Goal: Check status: Check status

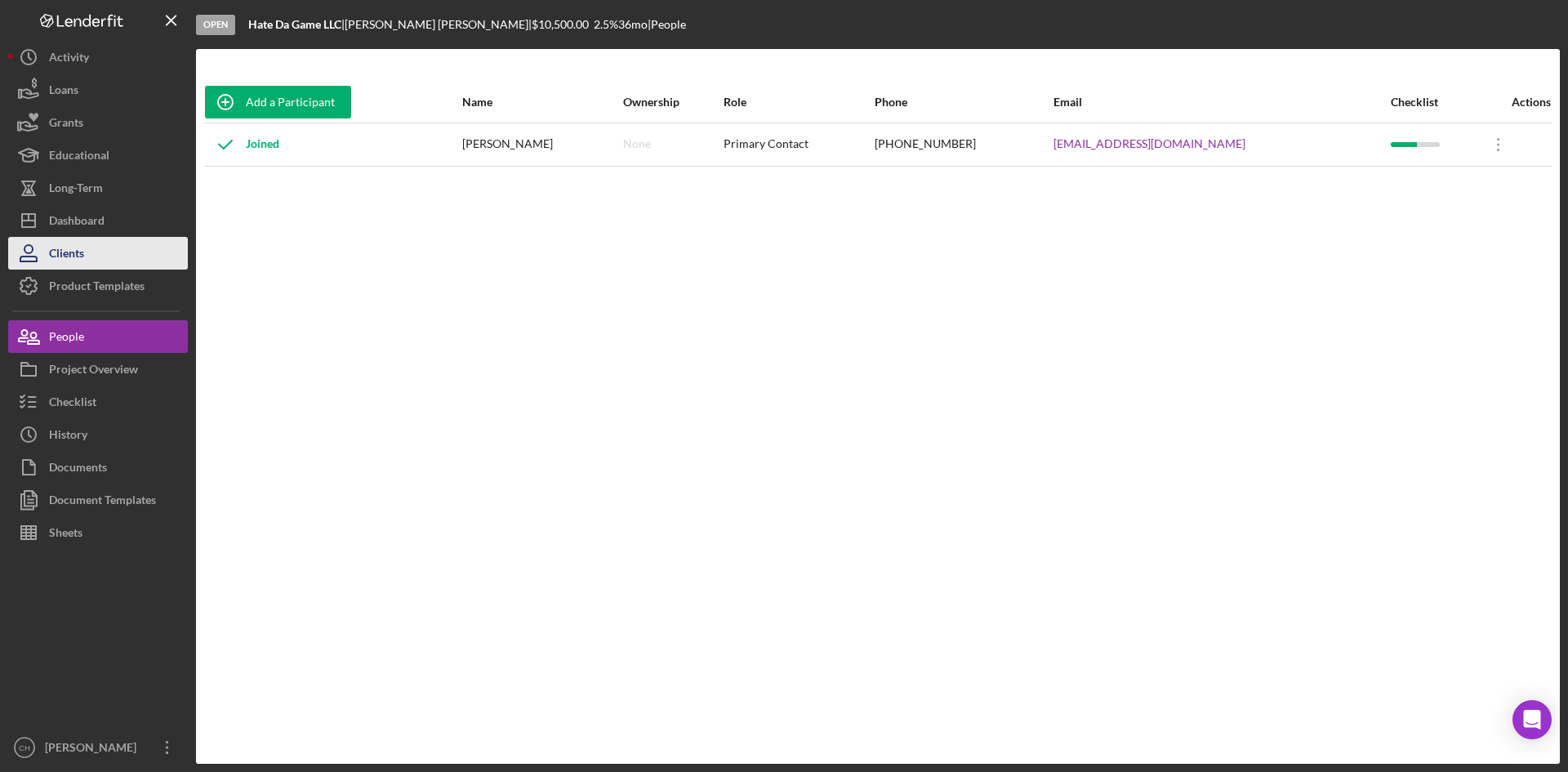
click at [74, 255] on div "Clients" at bounding box center [66, 255] width 35 height 37
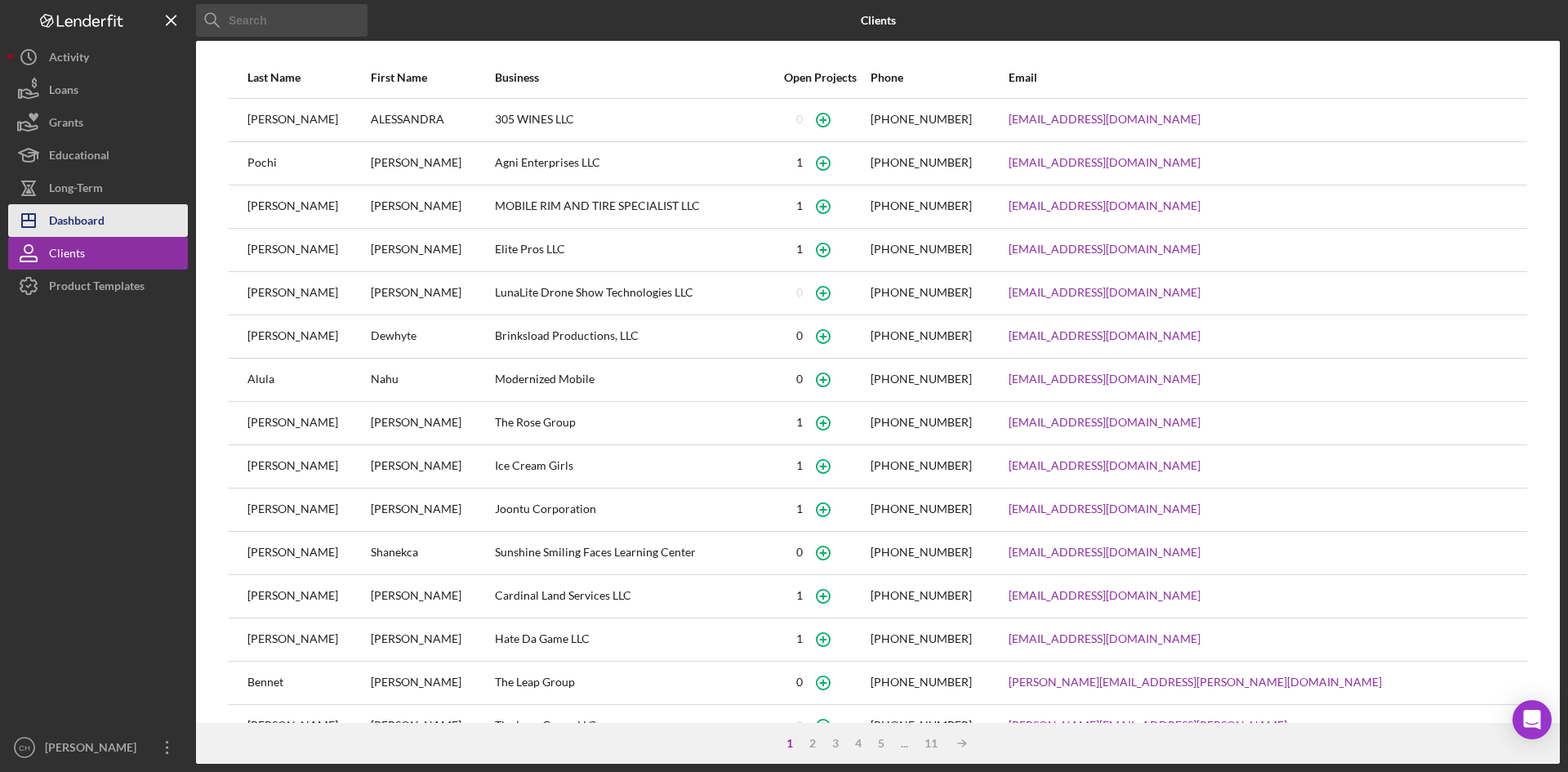
click at [118, 225] on button "Icon/Dashboard Dashboard" at bounding box center [98, 221] width 180 height 33
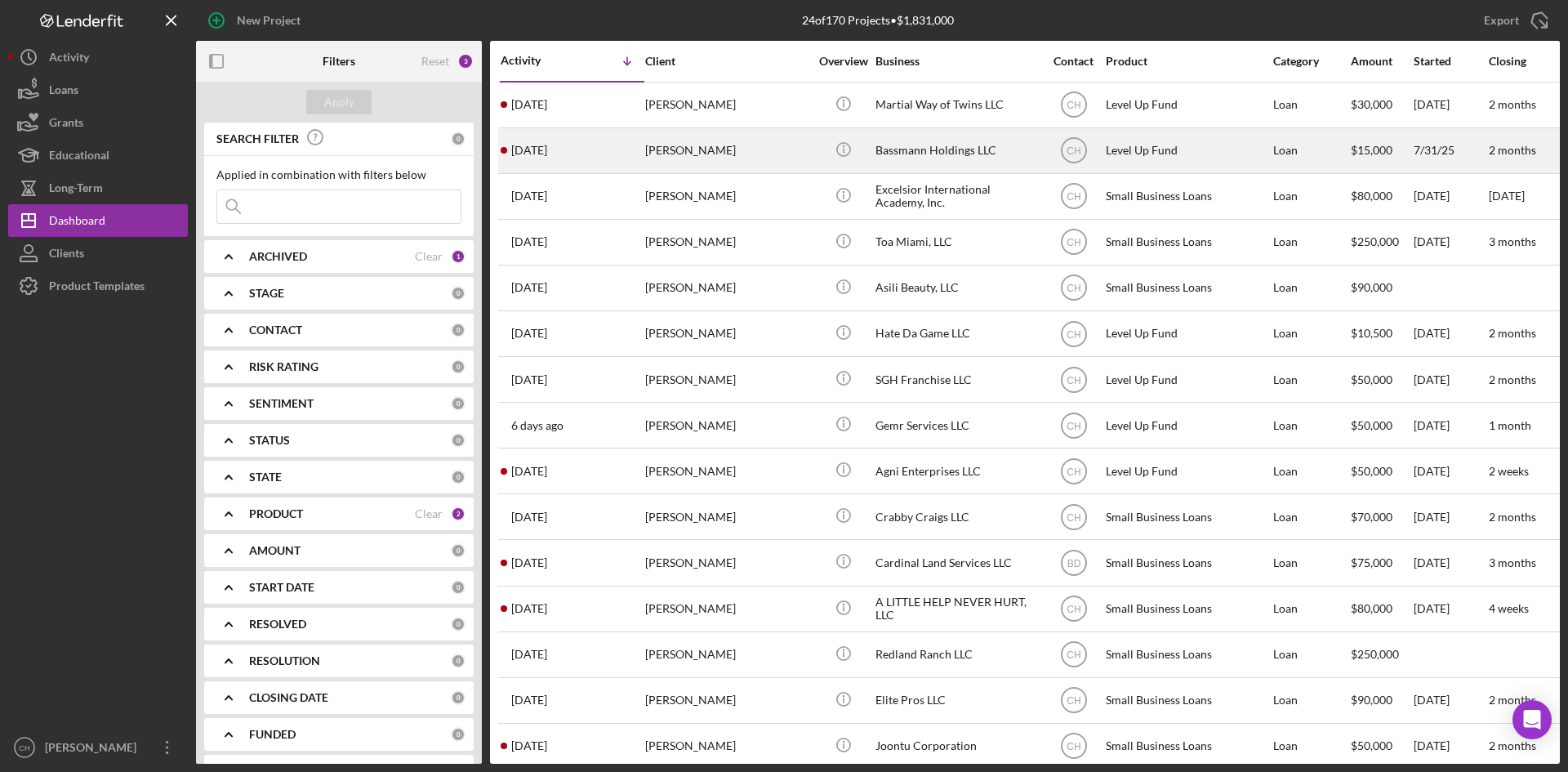
click at [582, 154] on div "[DATE] [PERSON_NAME]" at bounding box center [572, 150] width 143 height 43
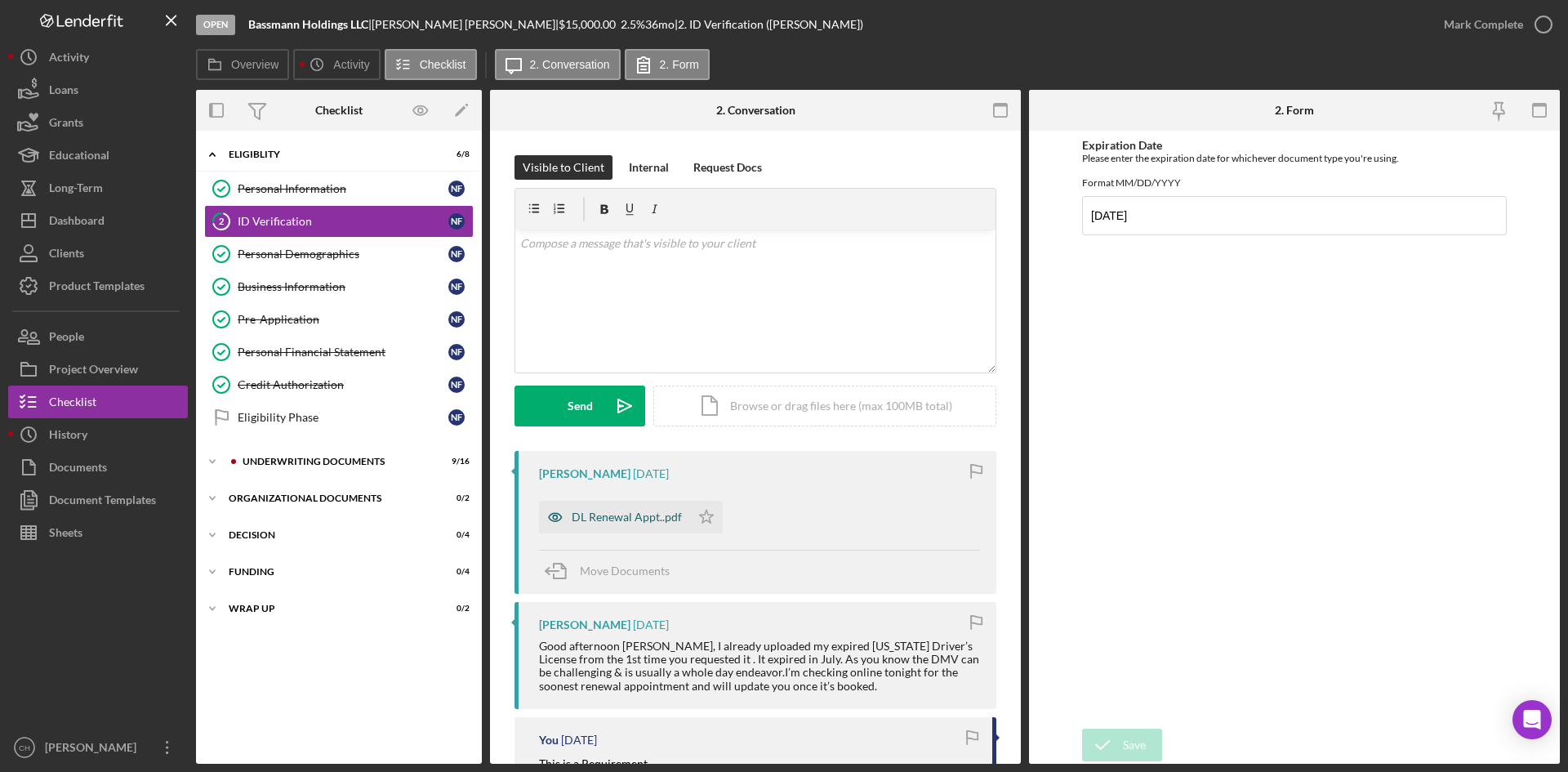
click at [616, 515] on div "DL Renewal Appt..pdf" at bounding box center [627, 517] width 110 height 13
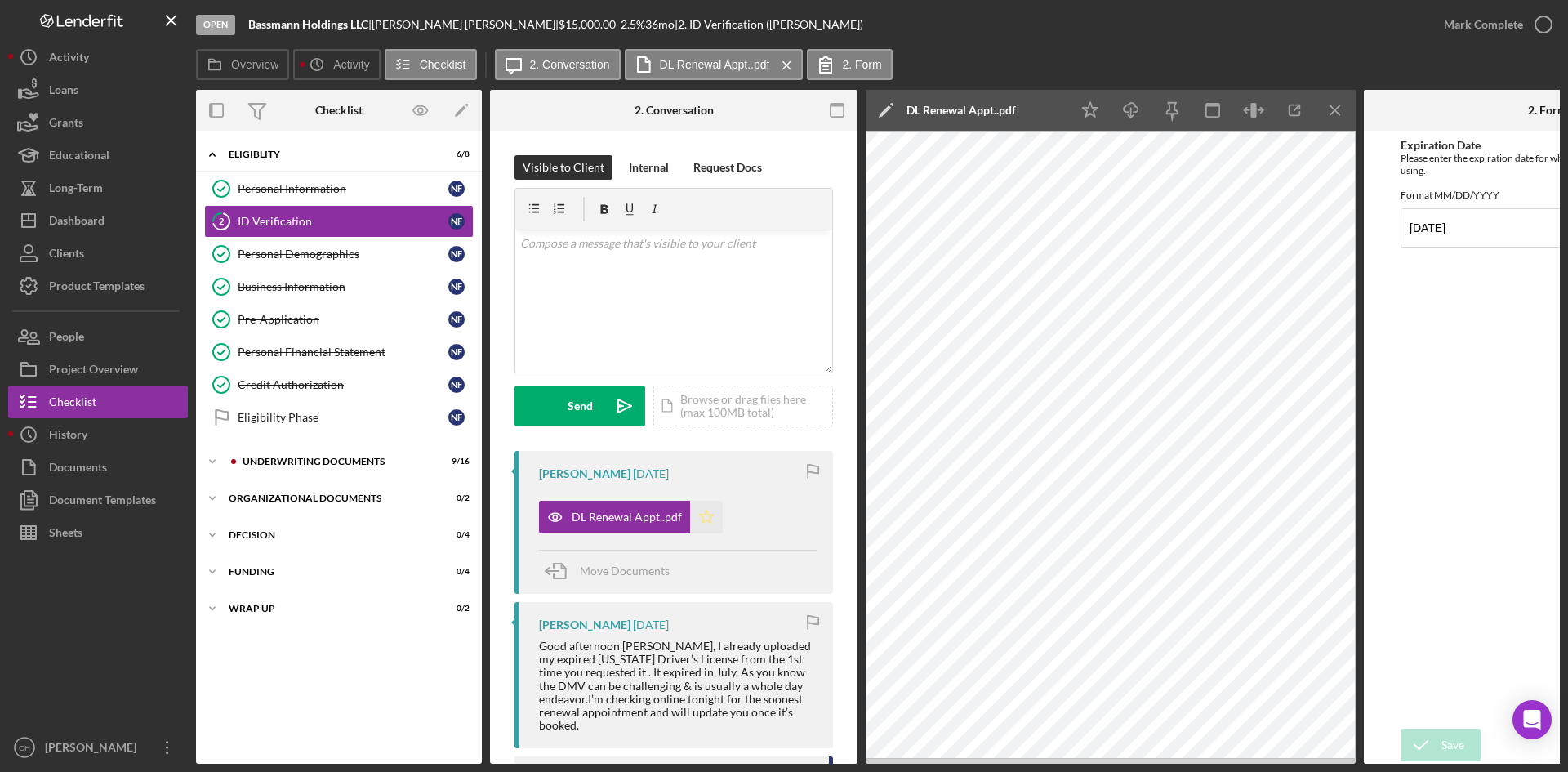
click at [700, 511] on icon "Icon/Star" at bounding box center [707, 517] width 33 height 33
click at [320, 464] on div "Underwriting Documents" at bounding box center [352, 462] width 219 height 10
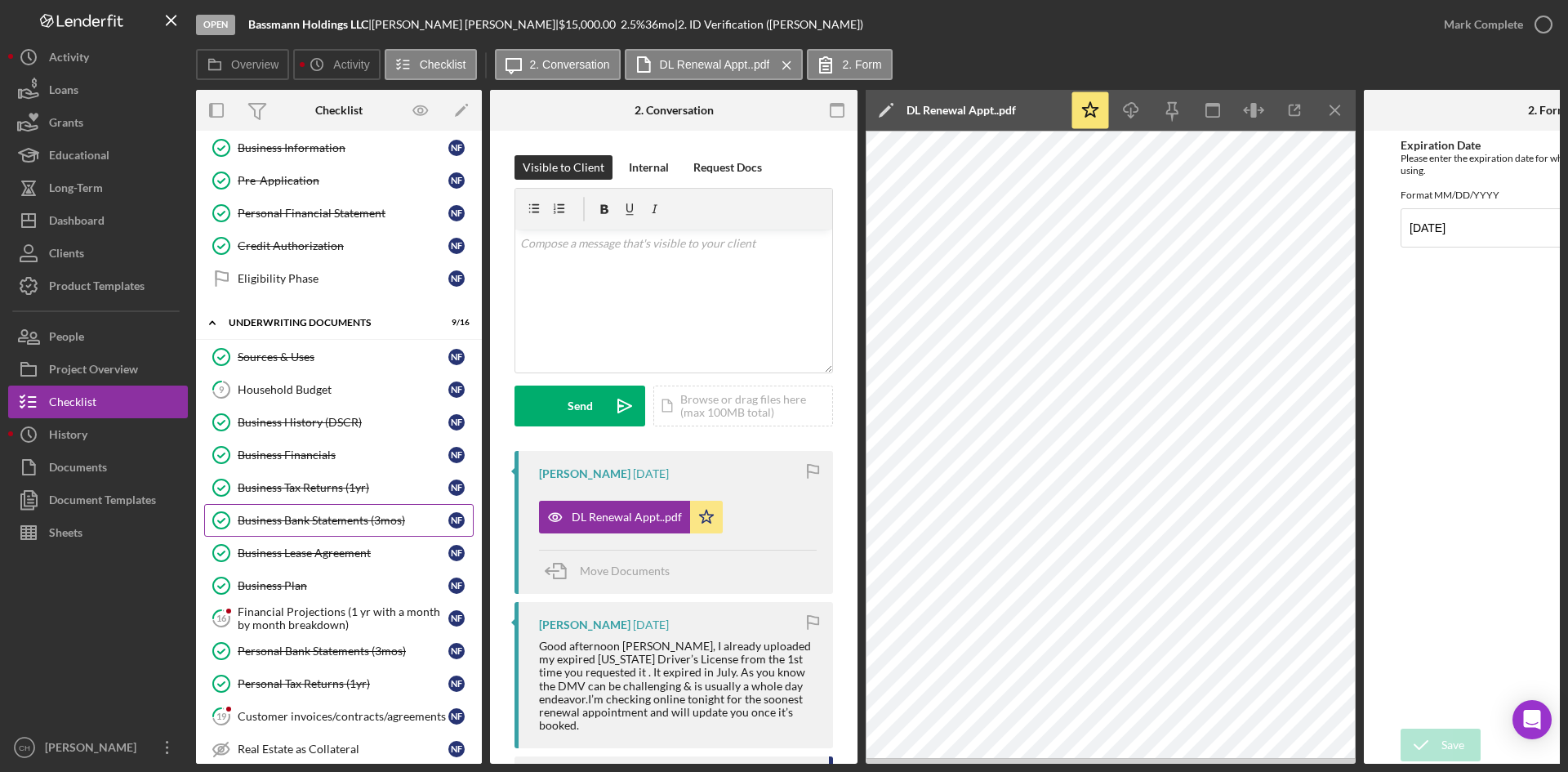
scroll to position [163, 0]
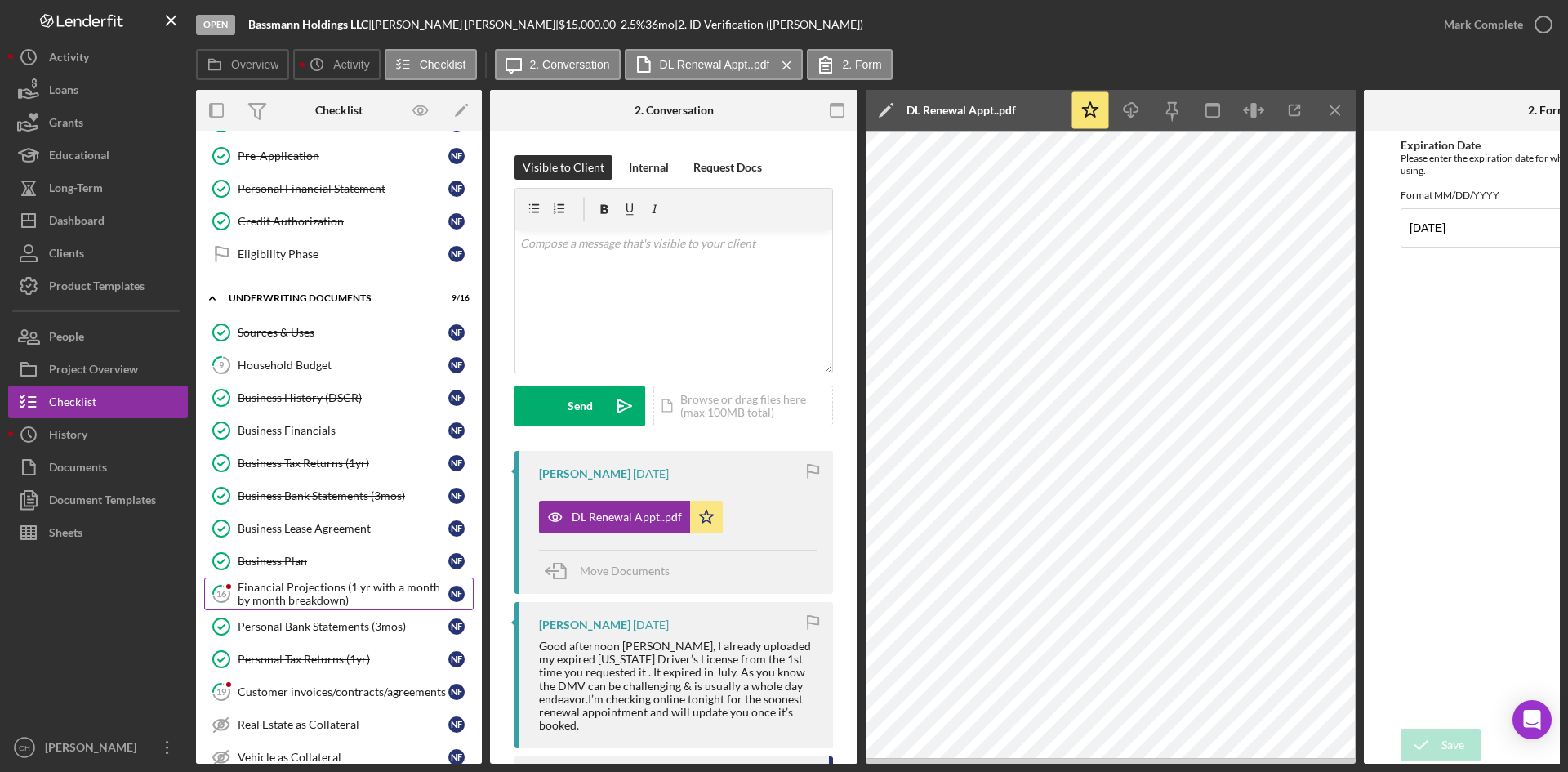
click at [332, 594] on div "Financial Projections (1 yr with a month by month breakdown)" at bounding box center [343, 594] width 211 height 26
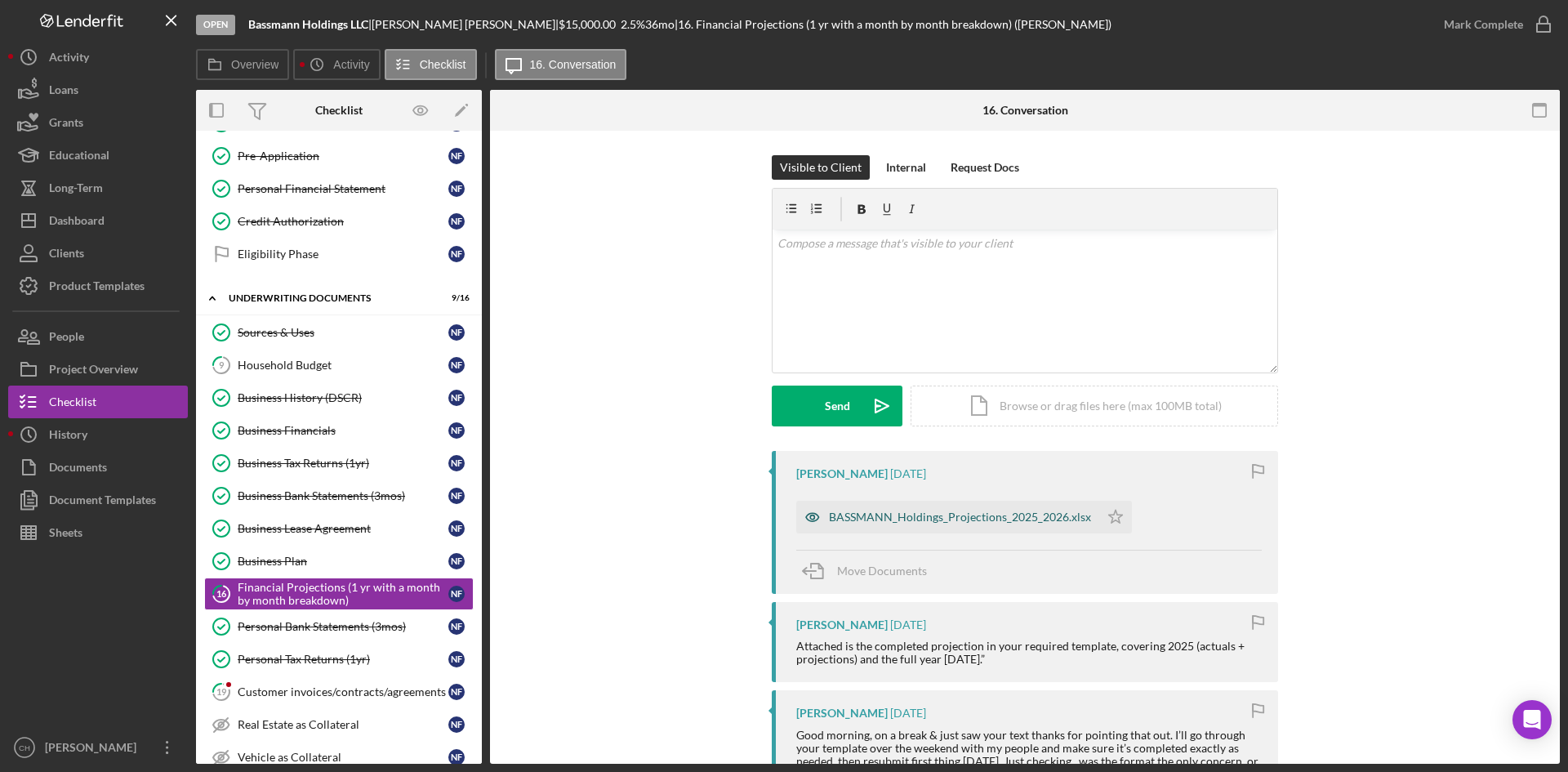
click at [908, 511] on div "BASSMANN_Holdings_Projections_2025_2026.xlsx" at bounding box center [960, 517] width 262 height 13
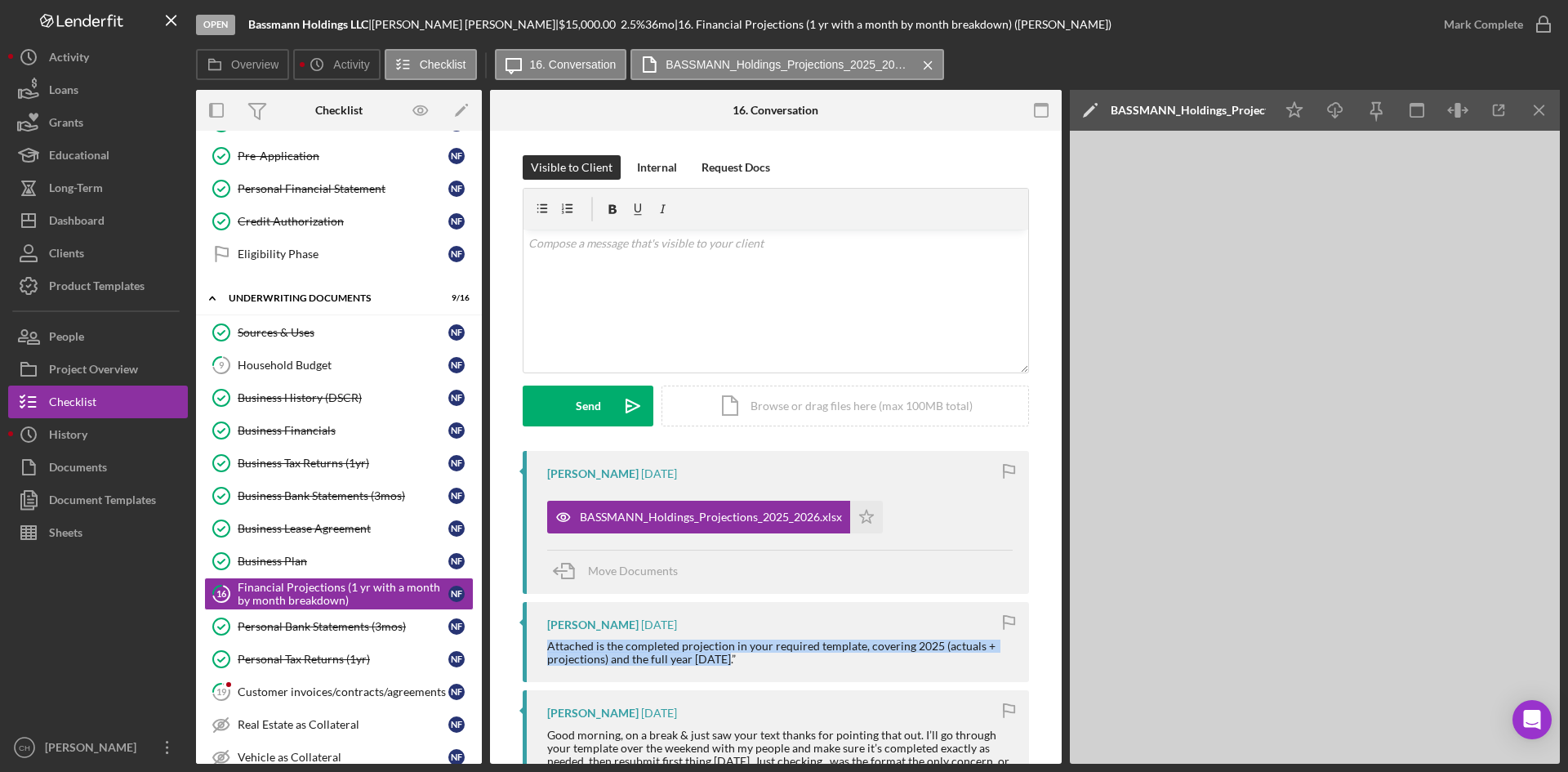
drag, startPoint x: 739, startPoint y: 665, endPoint x: 516, endPoint y: 639, distance: 224.5
copy div "Attached is the completed projection in your required template, covering 2025 (…"
click at [604, 265] on div "v Color teal Color pink Remove color Add row above Add row below Add column bef…" at bounding box center [776, 301] width 505 height 143
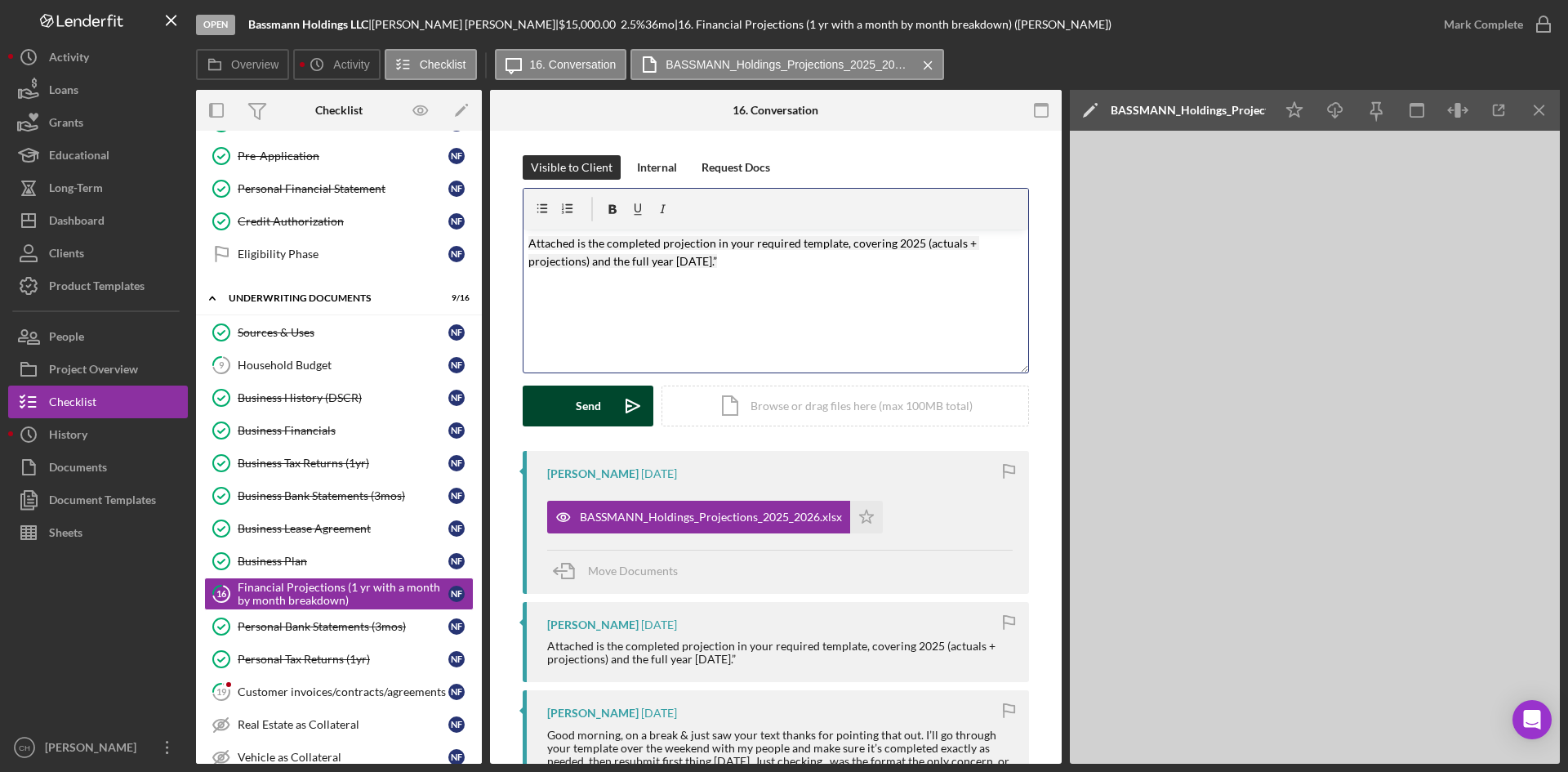
click at [583, 401] on div "Send" at bounding box center [588, 406] width 25 height 41
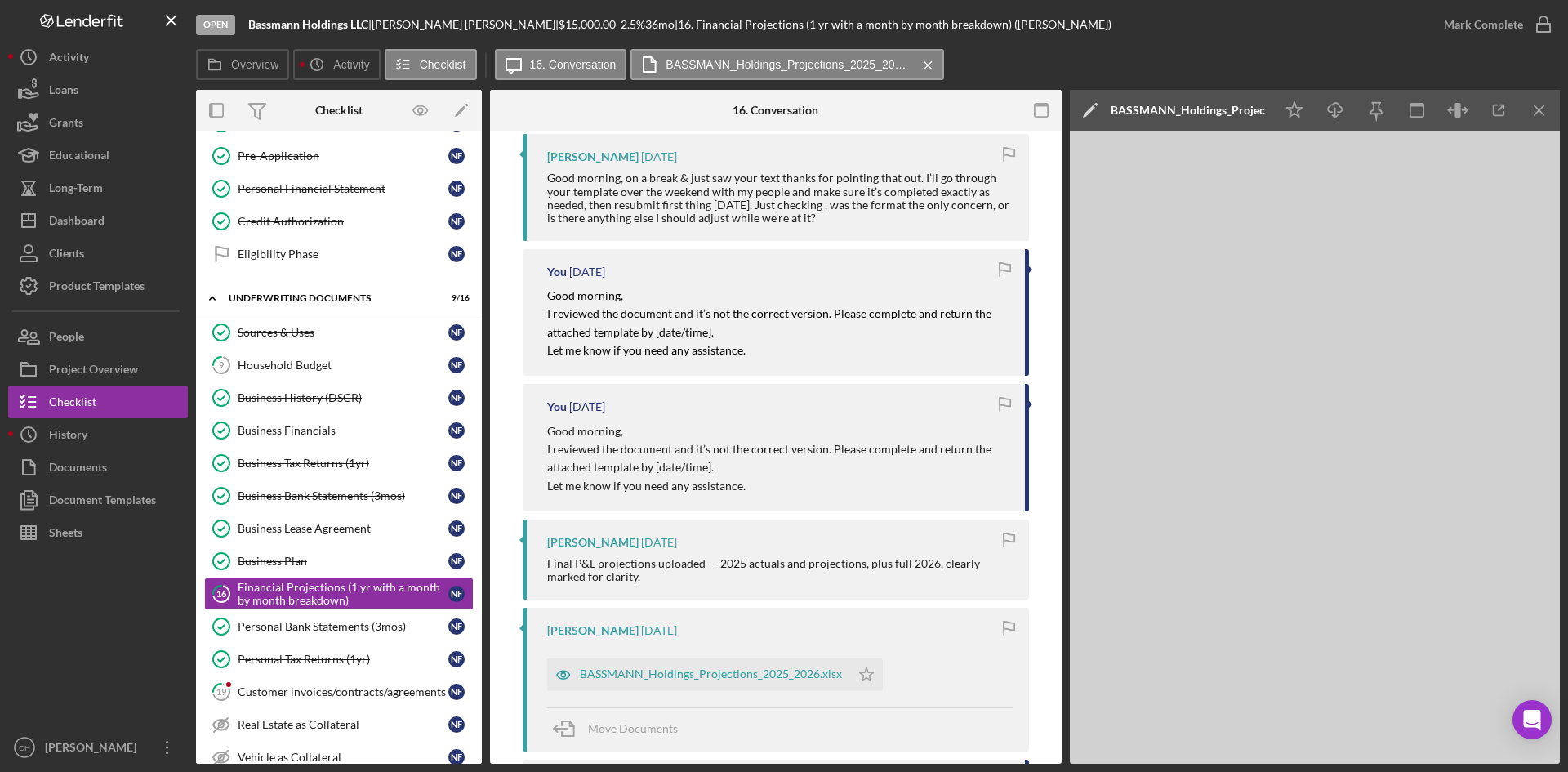
scroll to position [654, 0]
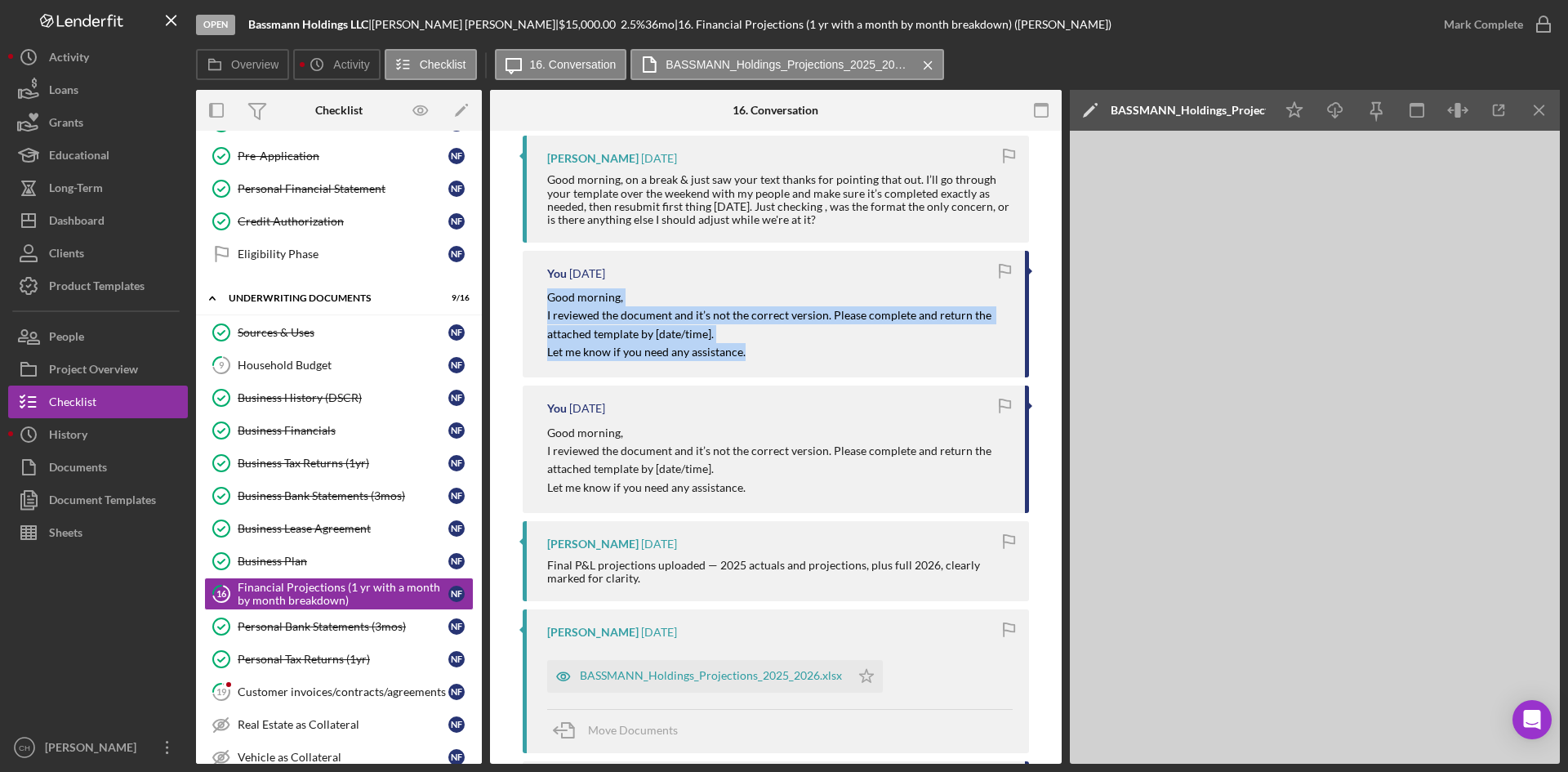
drag, startPoint x: 694, startPoint y: 337, endPoint x: 623, endPoint y: 342, distance: 71.2
click at [515, 297] on div "You 20 seconds ago Attached is the completed projection in your required templa…" at bounding box center [776, 526] width 523 height 1458
copy div "Good morning, I reviewed the document and it’s not the correct version. Please …"
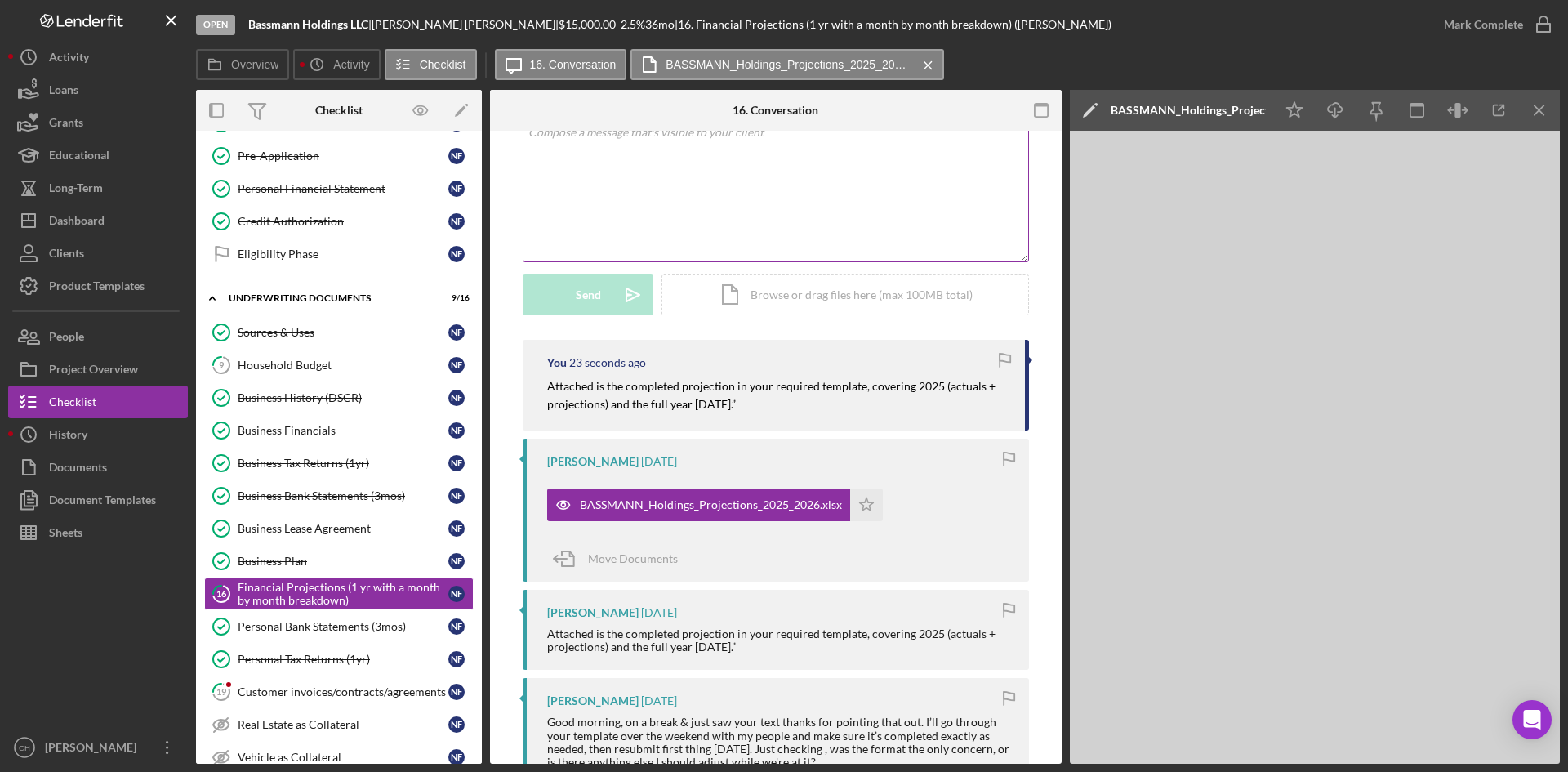
scroll to position [82, 0]
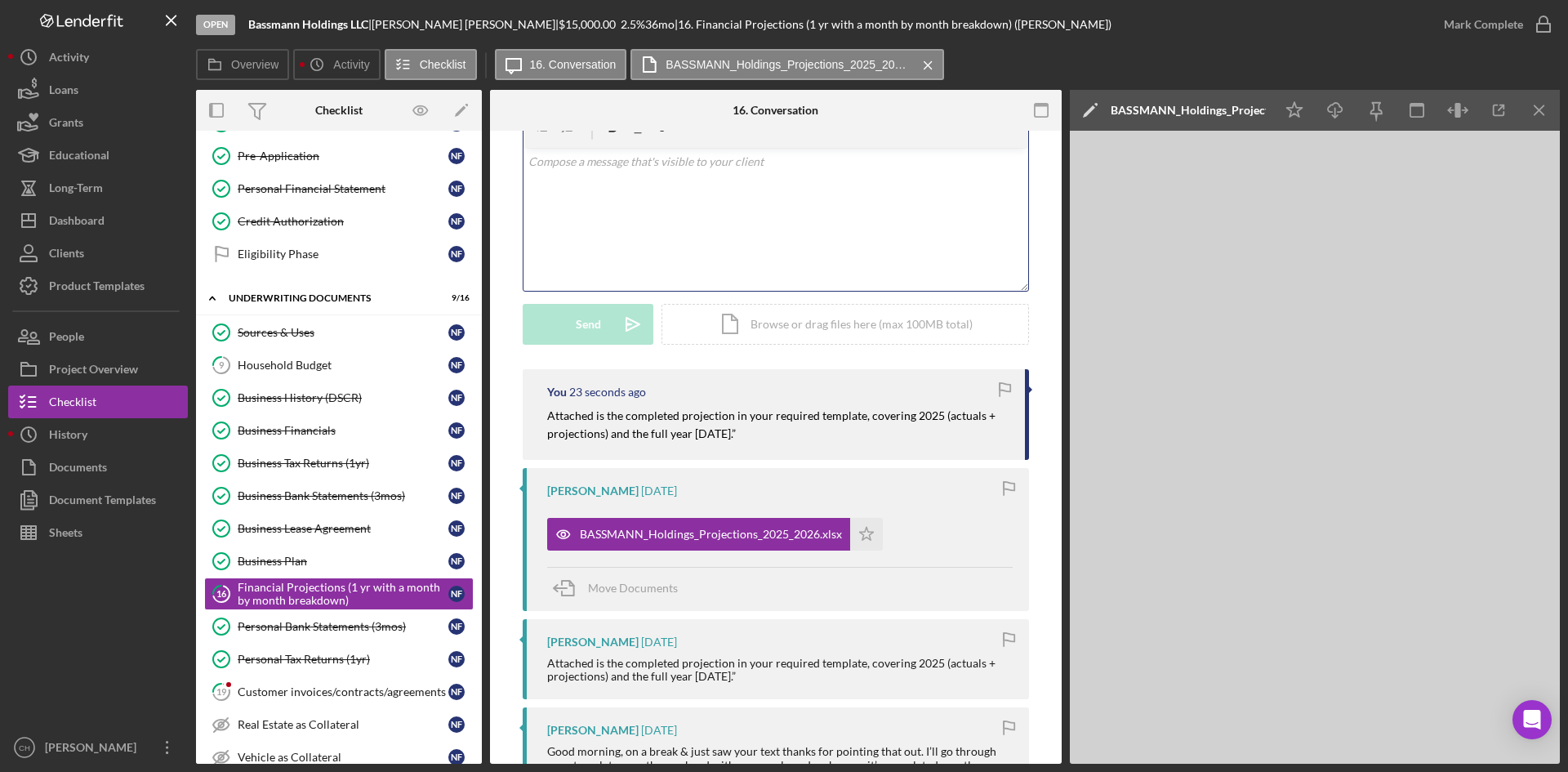
click at [568, 209] on div "v Color teal Color pink Remove color Add row above Add row below Add column bef…" at bounding box center [776, 219] width 505 height 143
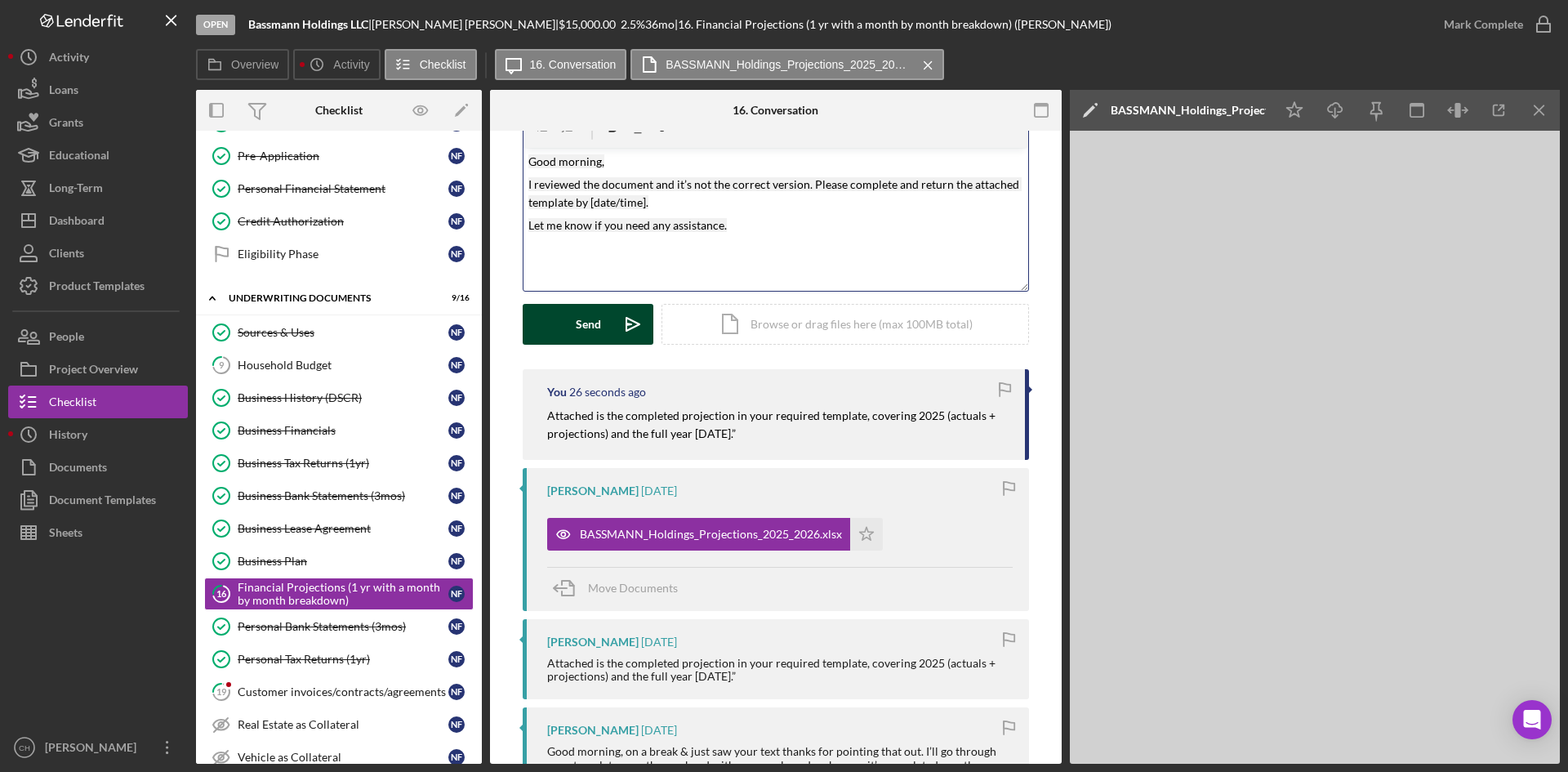
click at [583, 318] on div "Send" at bounding box center [588, 324] width 25 height 41
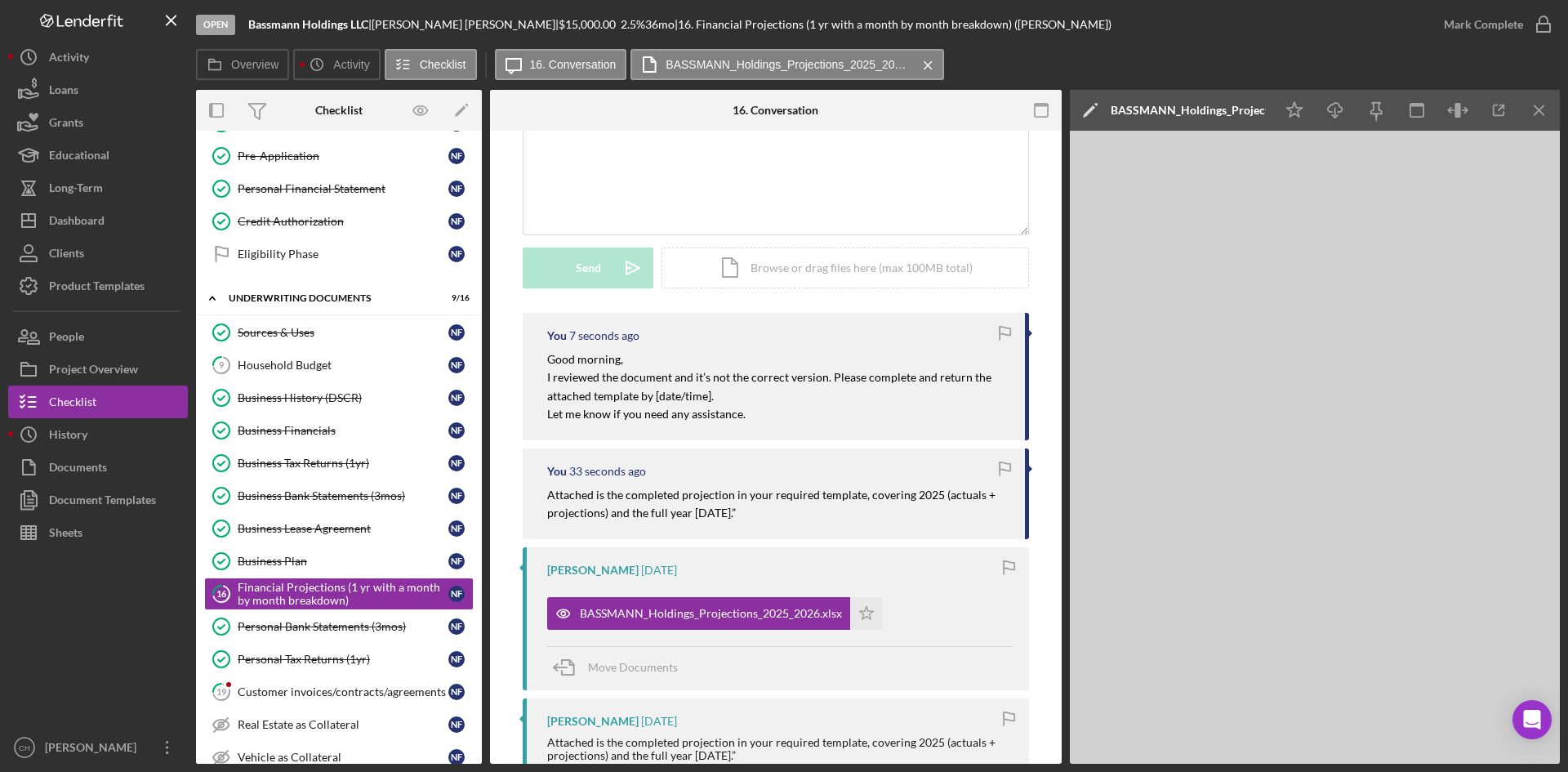
scroll to position [163, 0]
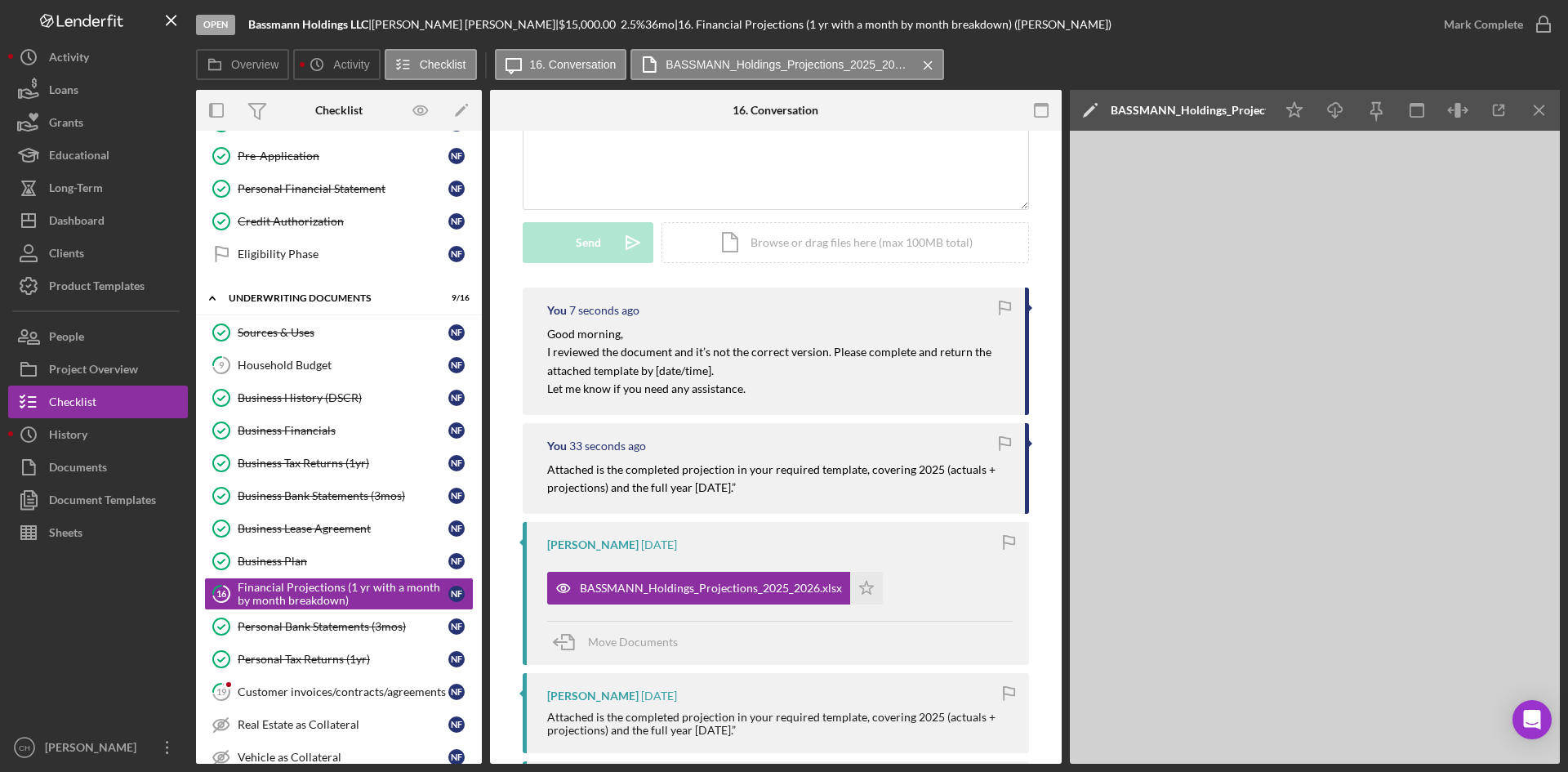
click at [730, 652] on div "Move Documents" at bounding box center [780, 643] width 466 height 44
click at [690, 570] on div "BASSMANN_Holdings_Projections_2025_2026.xlsx Icon/Star" at bounding box center [719, 584] width 344 height 41
click at [696, 582] on div "BASSMANN_Holdings_Projections_2025_2026.xlsx" at bounding box center [711, 588] width 262 height 13
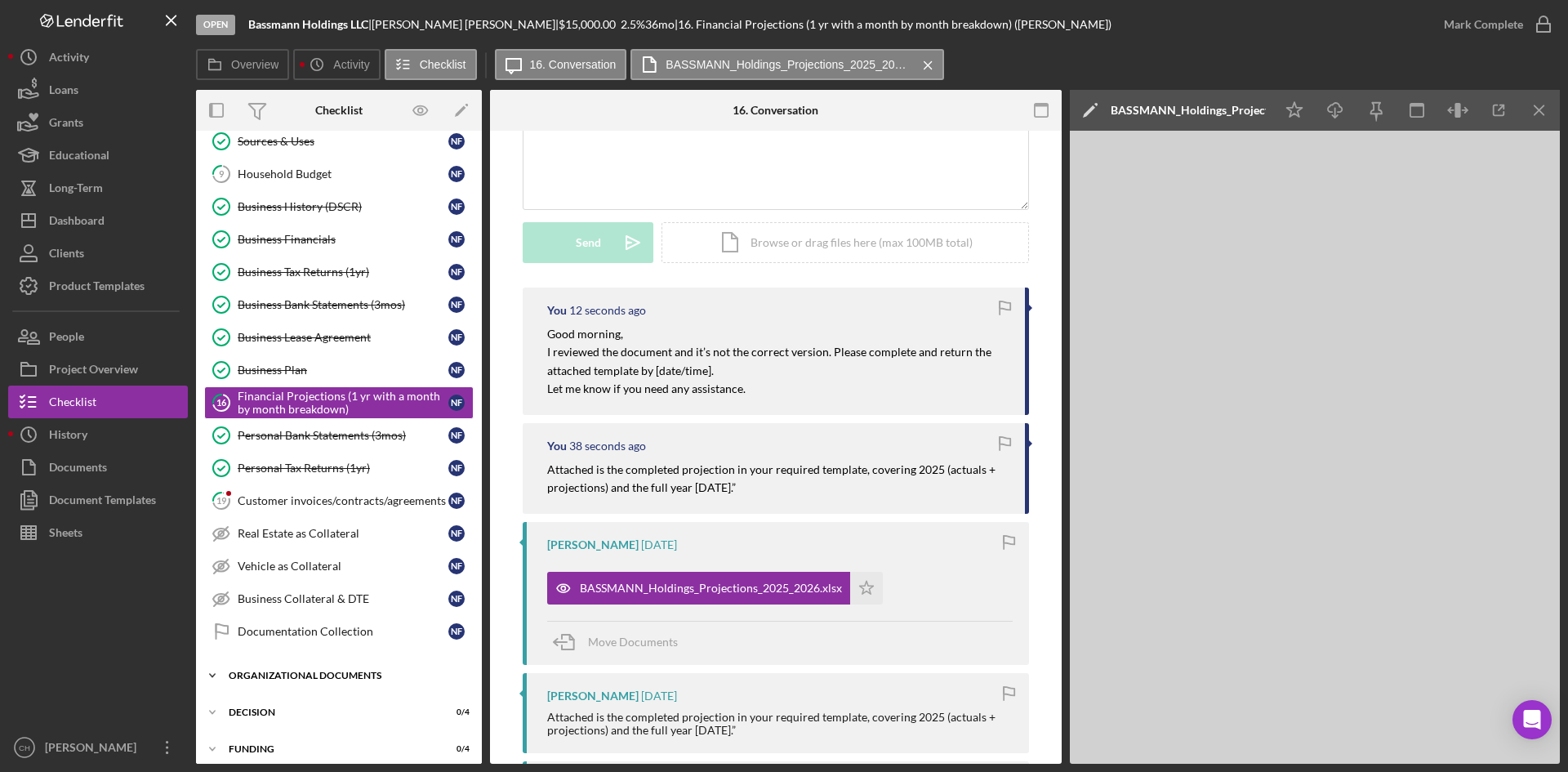
scroll to position [402, 0]
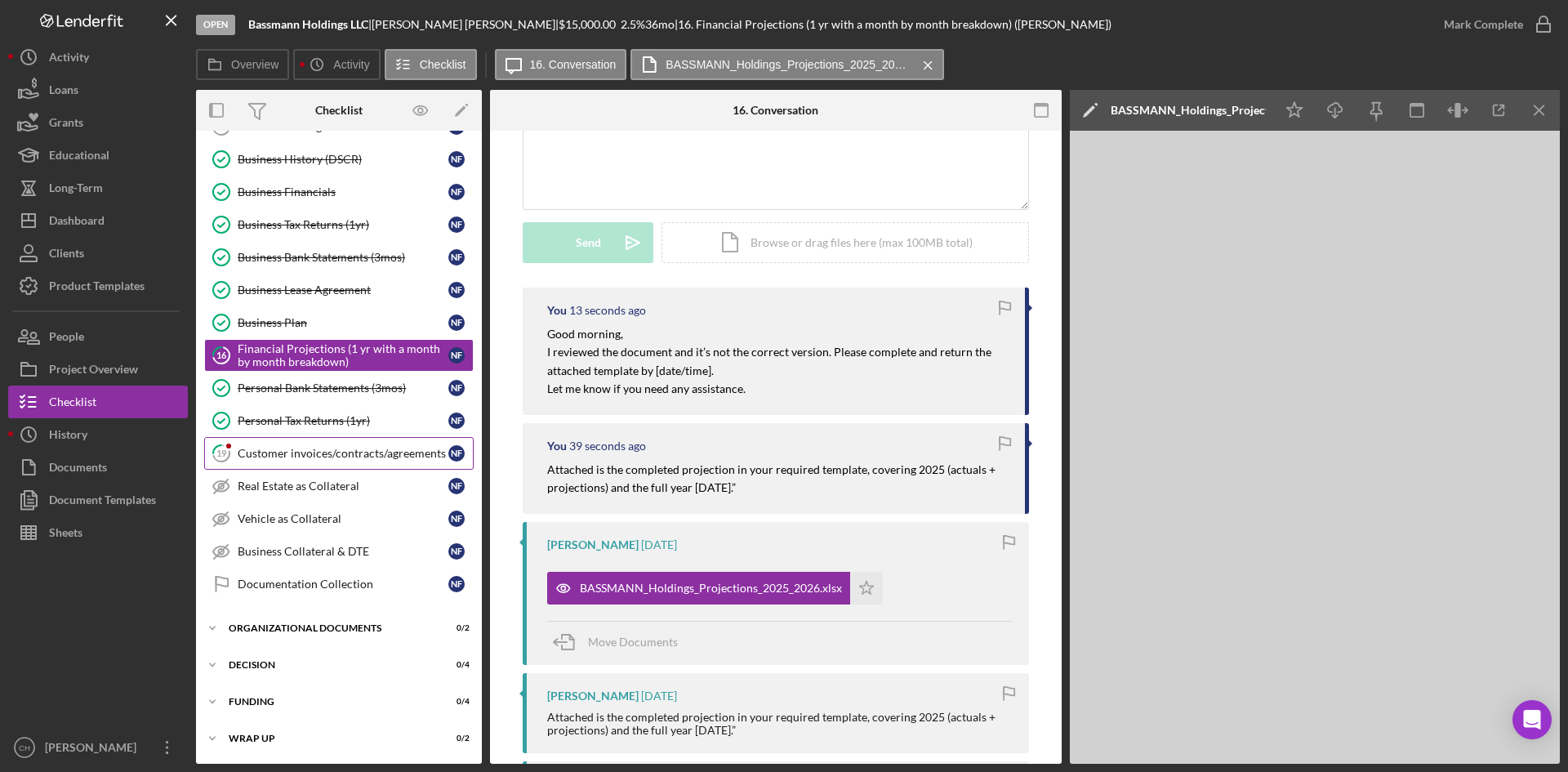
click at [285, 453] on div "Customer invoices/contracts/agreements" at bounding box center [343, 453] width 211 height 13
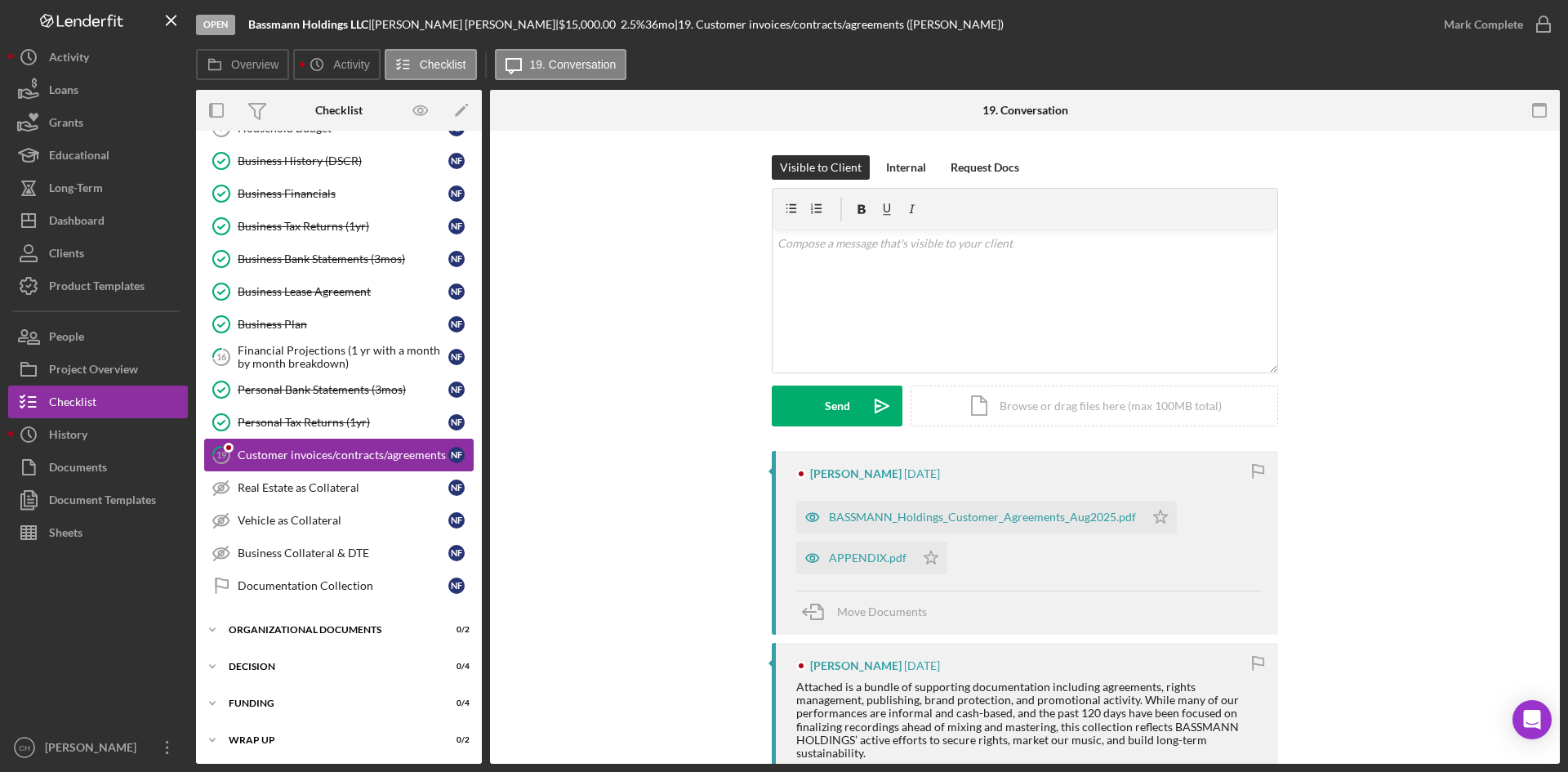
scroll to position [402, 0]
click at [1149, 514] on icon "Icon/Star" at bounding box center [1160, 517] width 33 height 33
click at [924, 557] on polygon "button" at bounding box center [931, 557] width 14 height 13
click at [865, 563] on div "APPENDIX.pdf" at bounding box center [868, 558] width 78 height 13
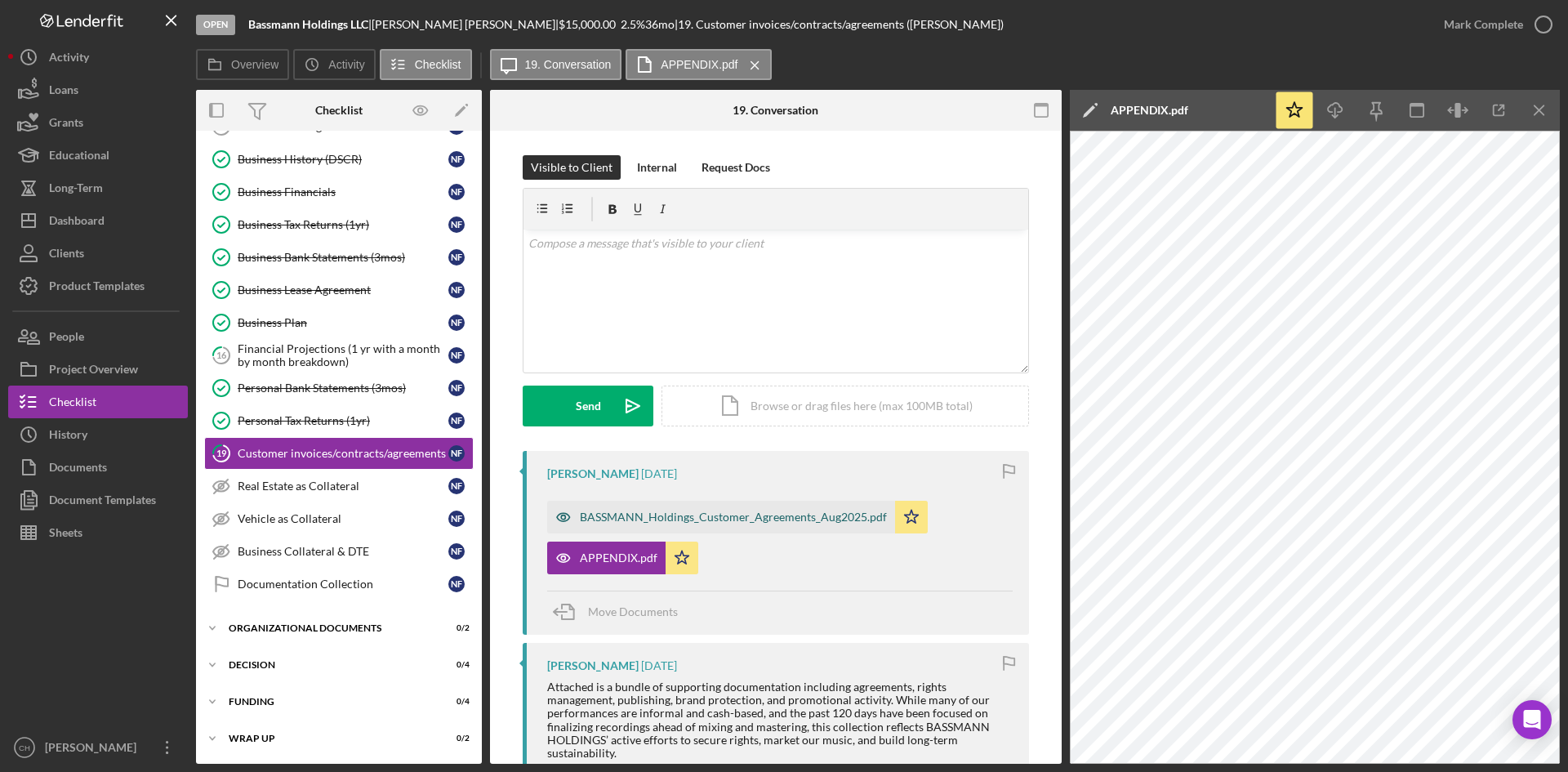
click at [739, 515] on div "BASSMANN_Holdings_Customer_Agreements_Aug2025.pdf" at bounding box center [734, 517] width 307 height 13
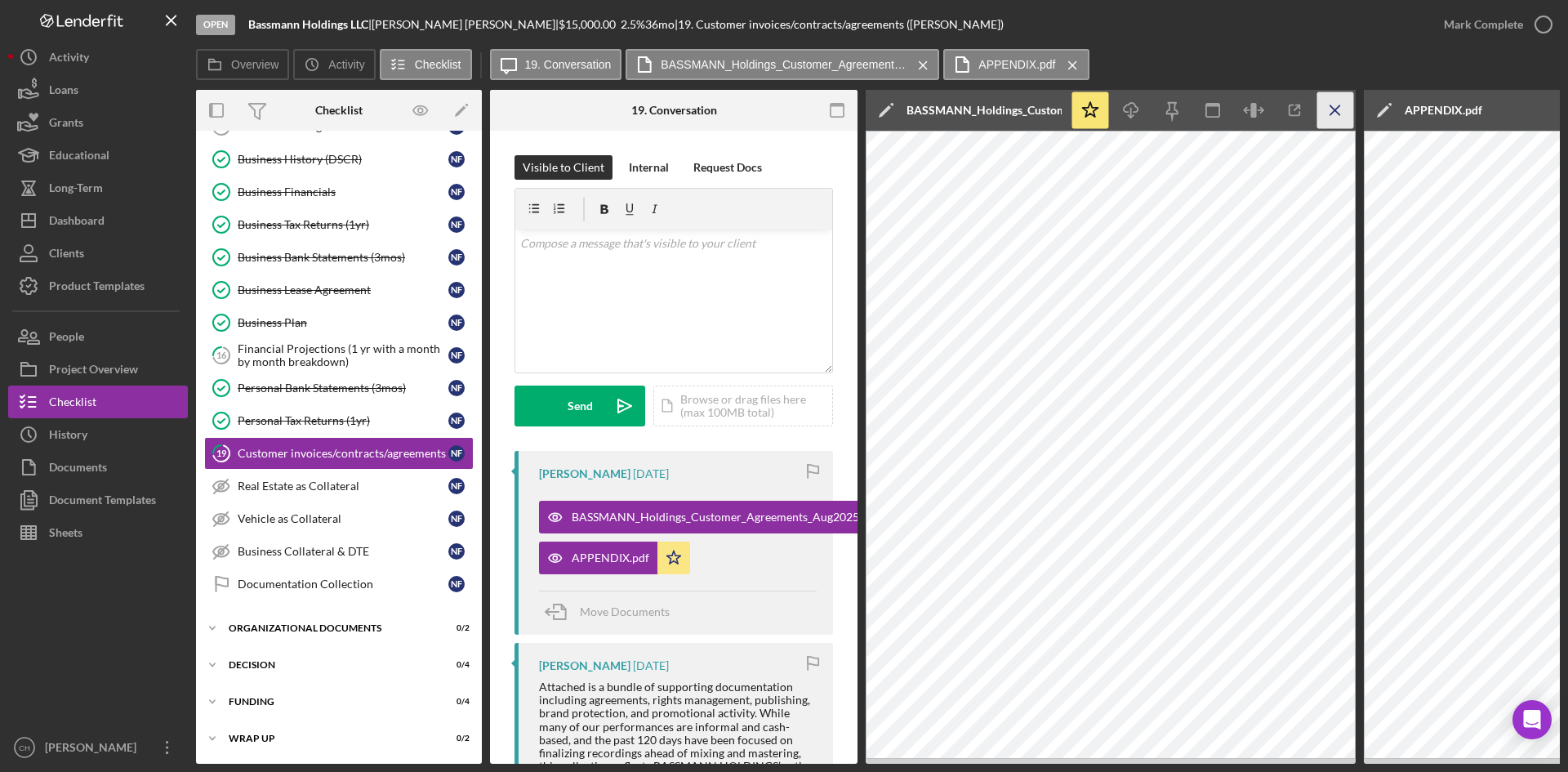
click at [1322, 110] on icon "Icon/Menu Close" at bounding box center [1335, 110] width 37 height 37
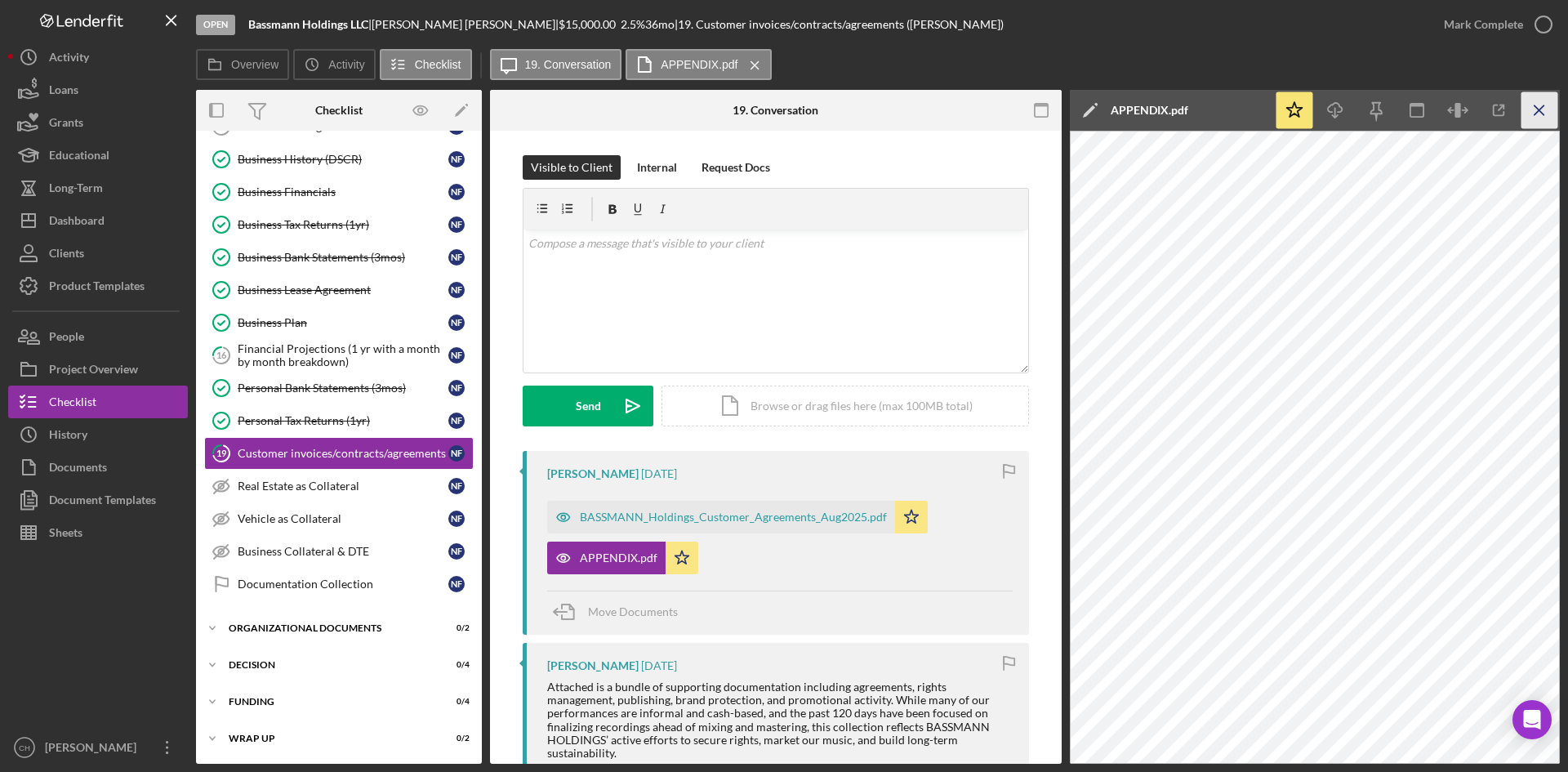
click at [1532, 104] on icon "Icon/Menu Close" at bounding box center [1539, 110] width 37 height 37
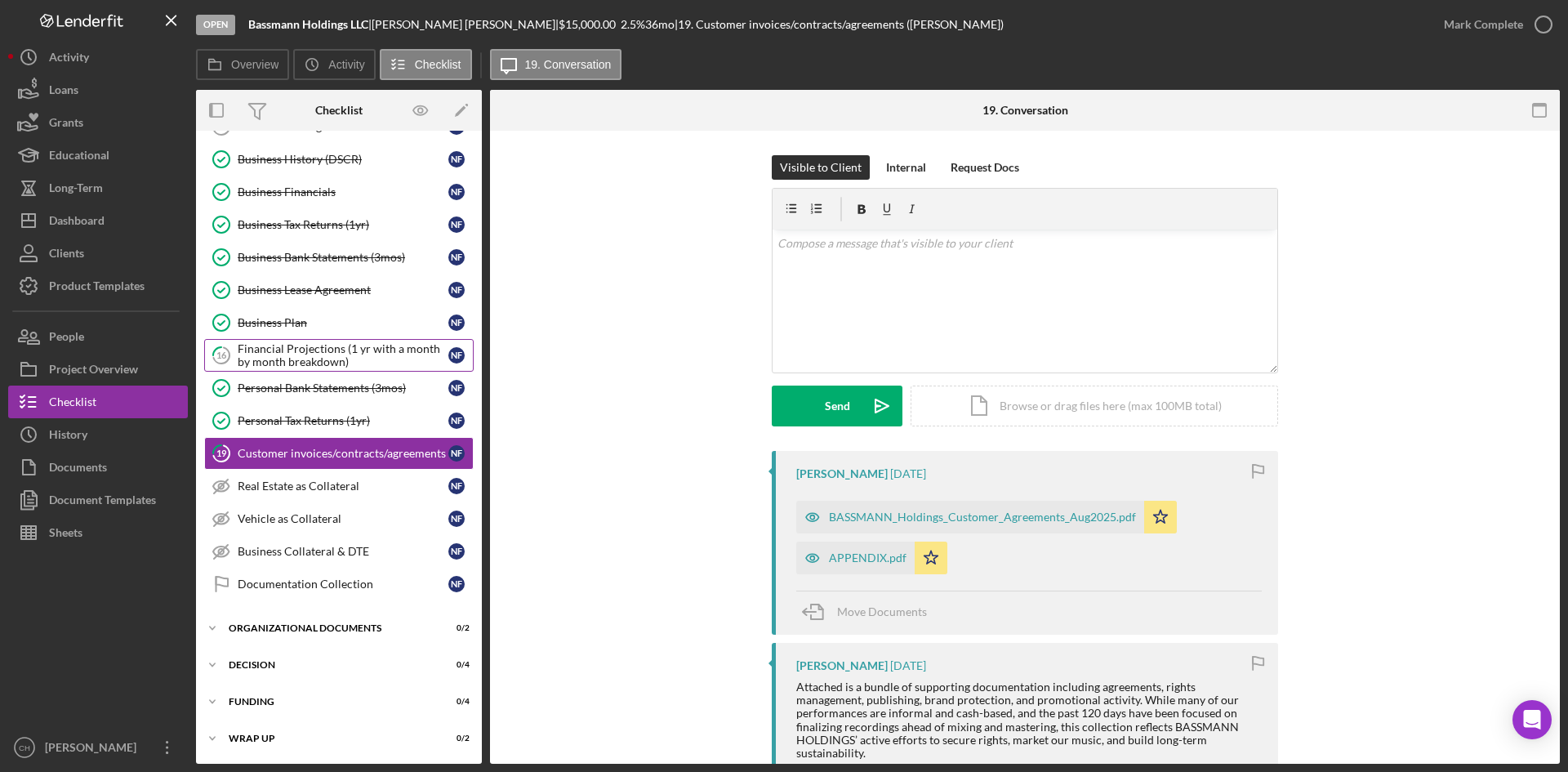
click at [295, 350] on div "Financial Projections (1 yr with a month by month breakdown)" at bounding box center [343, 355] width 211 height 26
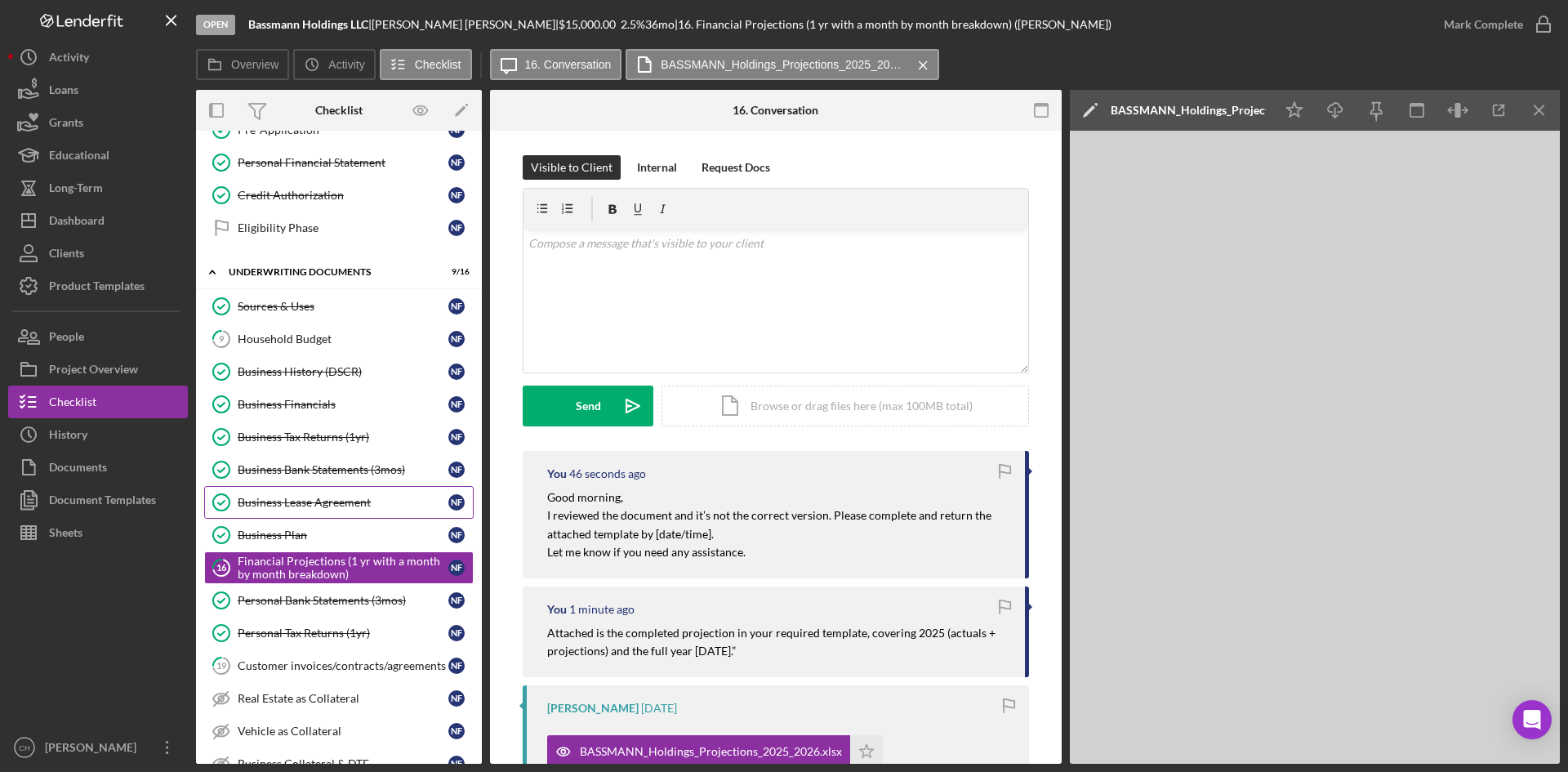
scroll to position [157, 0]
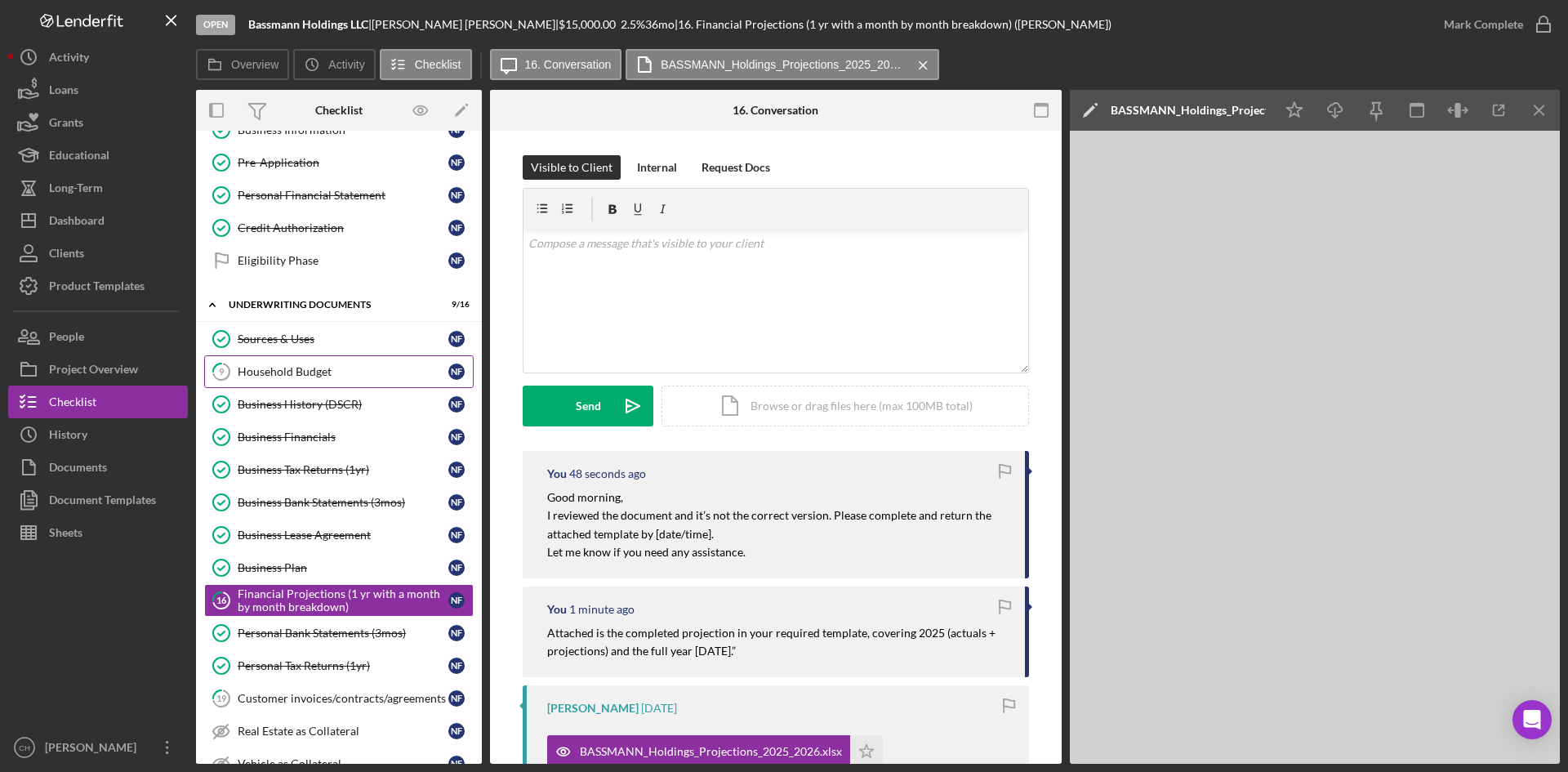
click at [281, 379] on link "9 Household Budget N F" at bounding box center [339, 372] width 270 height 33
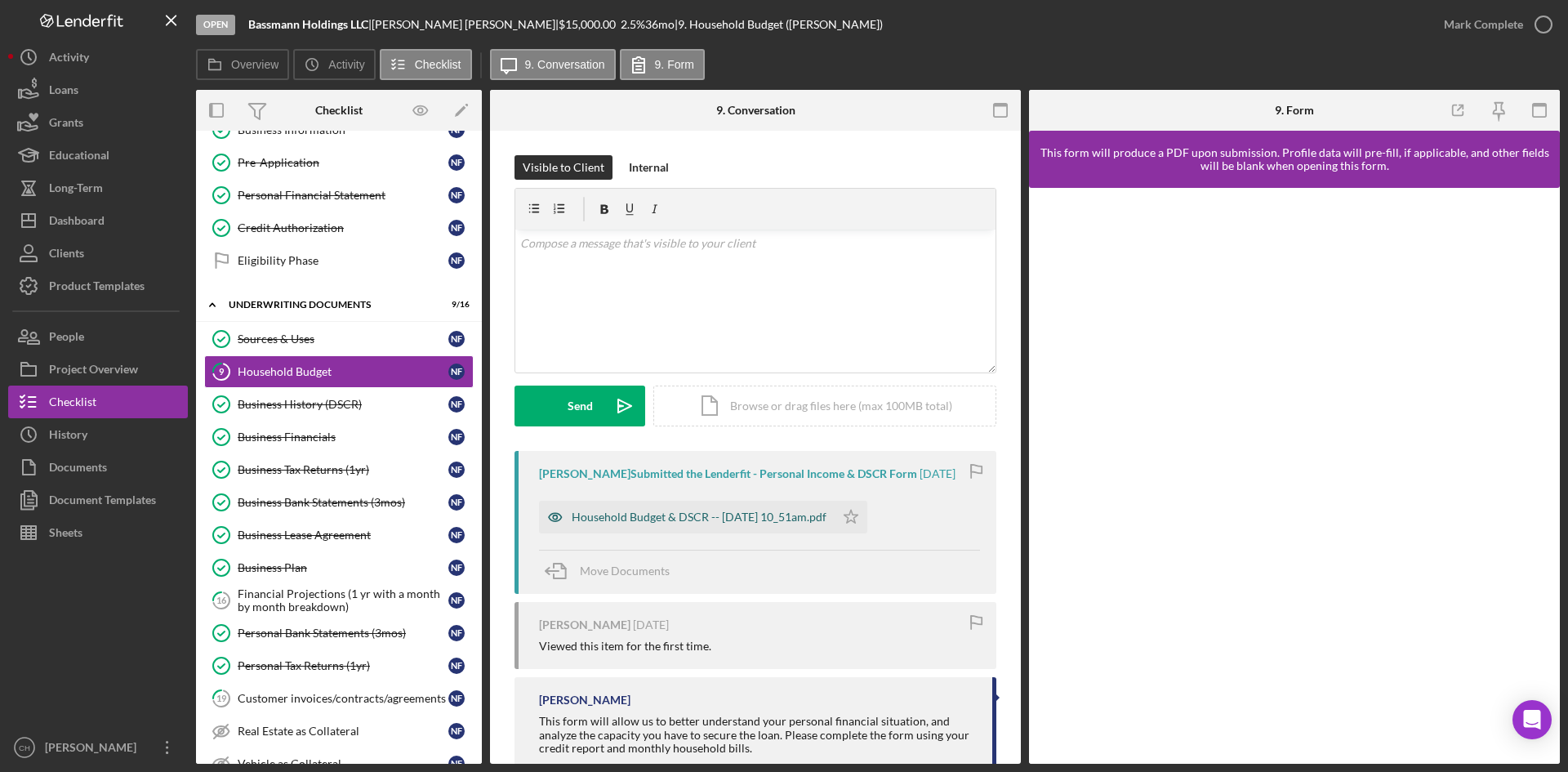
click at [713, 524] on div "Household Budget & DSCR -- [DATE] 10_51am.pdf" at bounding box center [699, 517] width 255 height 13
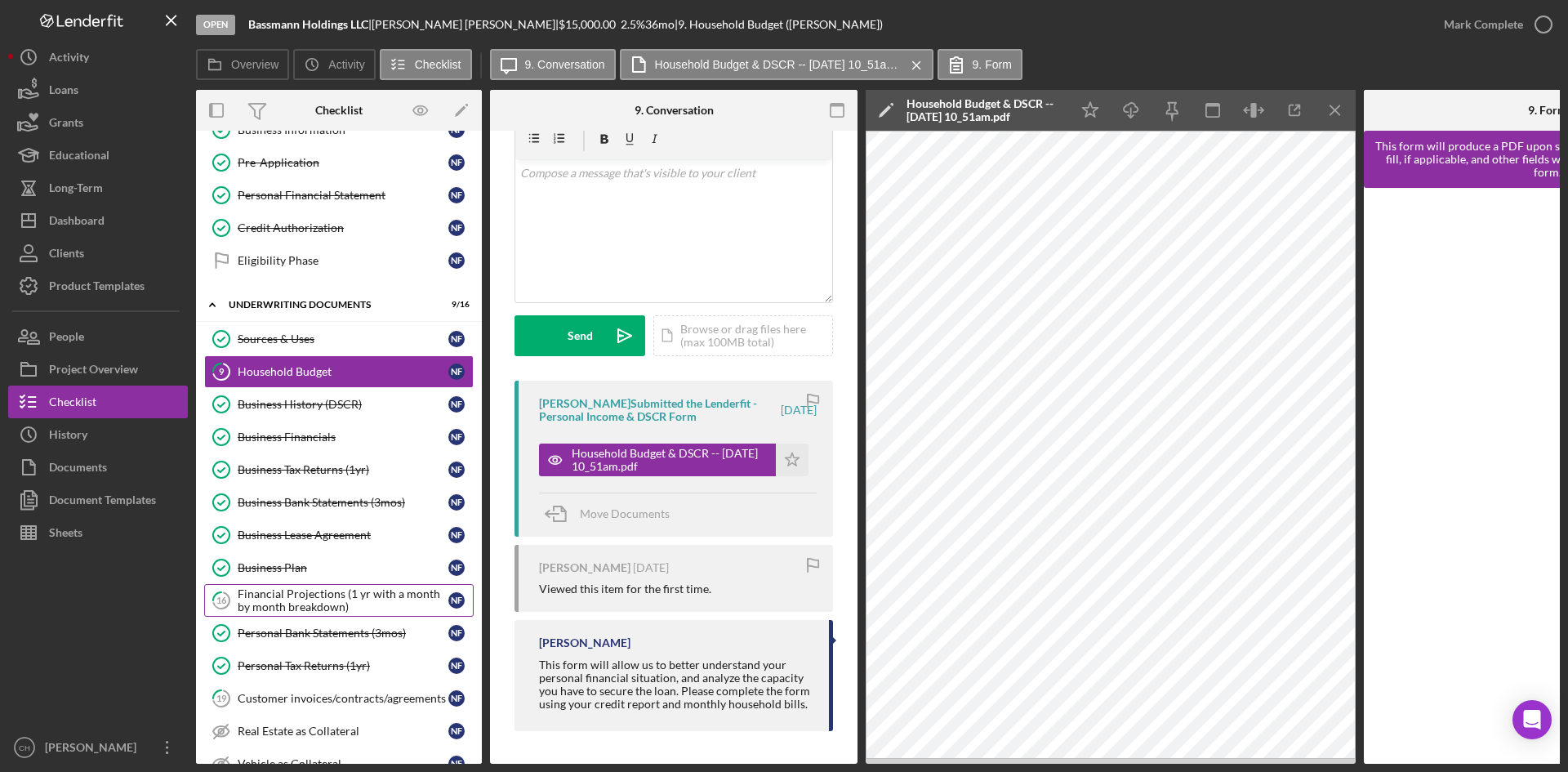
scroll to position [88, 0]
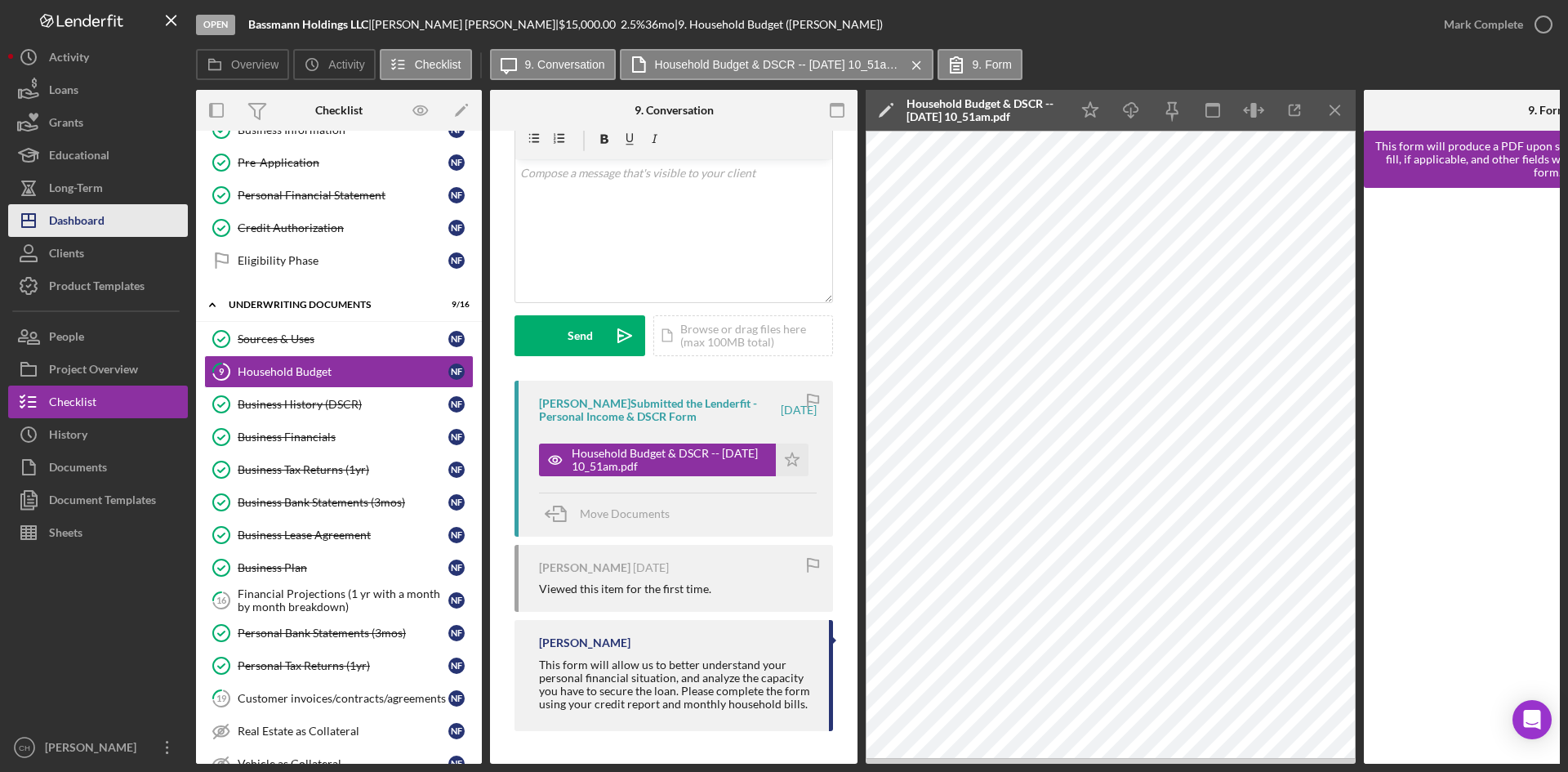
click at [89, 219] on div "Dashboard" at bounding box center [77, 222] width 56 height 37
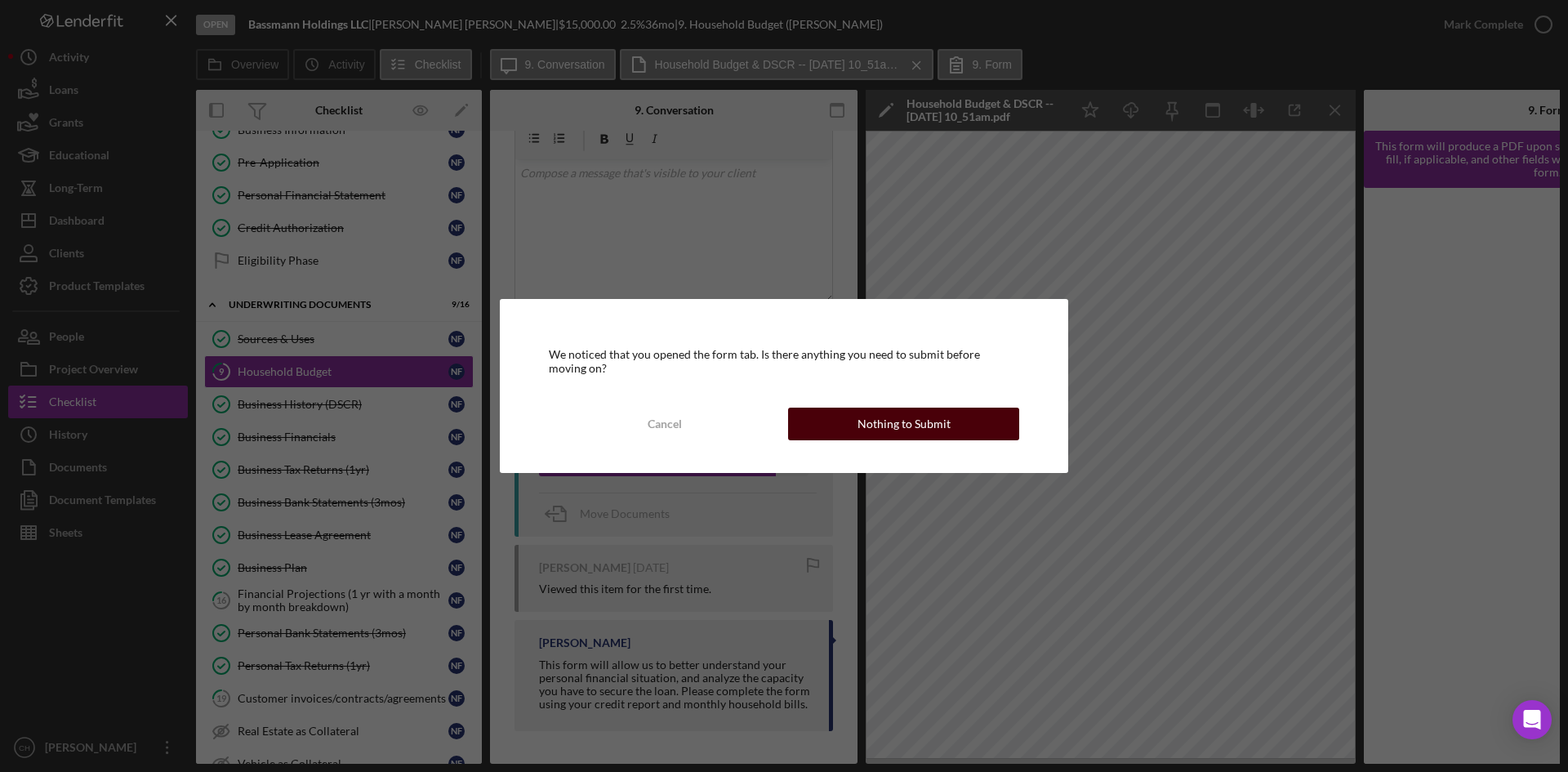
click at [896, 416] on div "Nothing to Submit" at bounding box center [904, 424] width 93 height 33
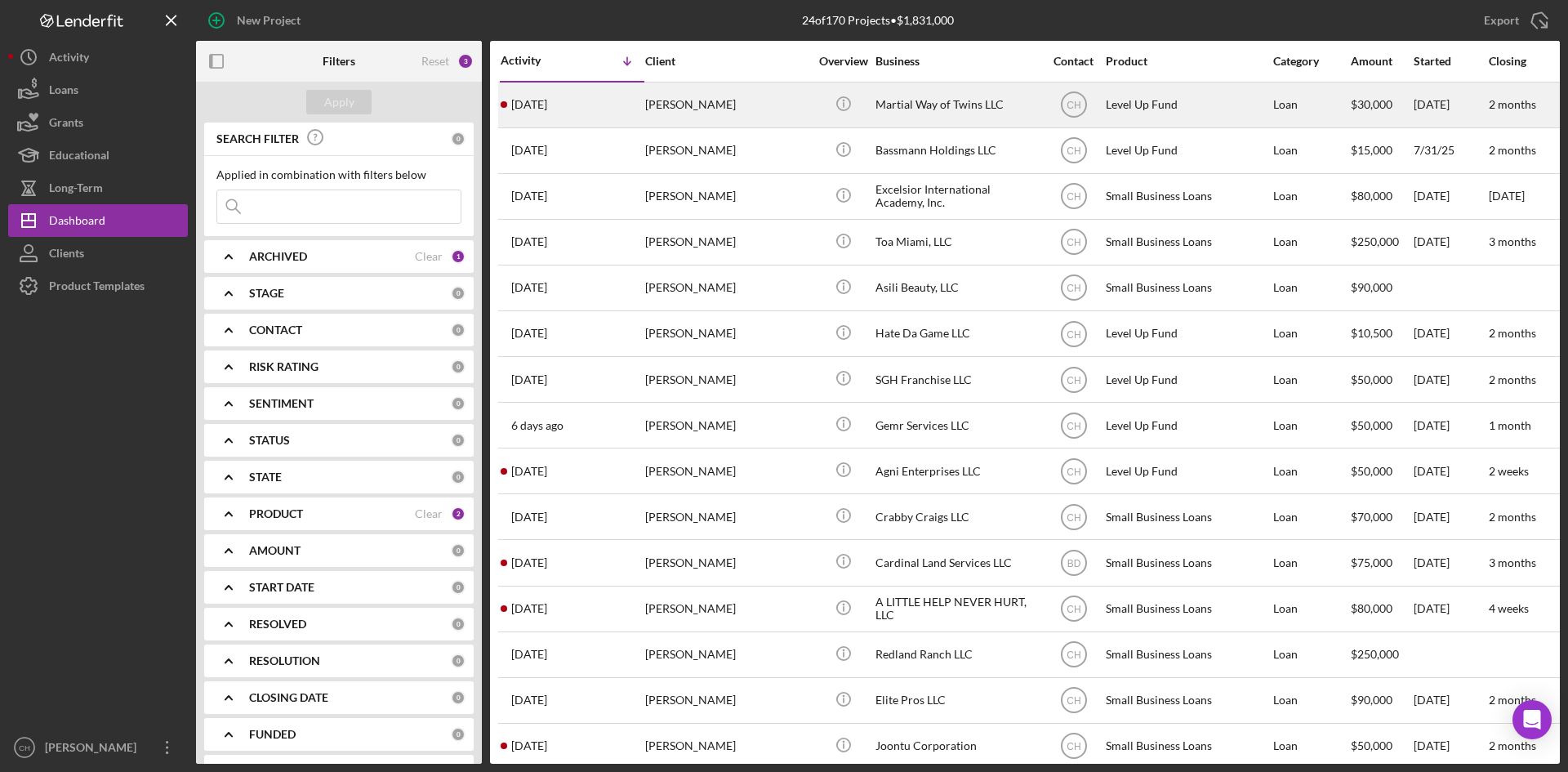
click at [586, 106] on div "[DATE] [PERSON_NAME]" at bounding box center [572, 105] width 143 height 43
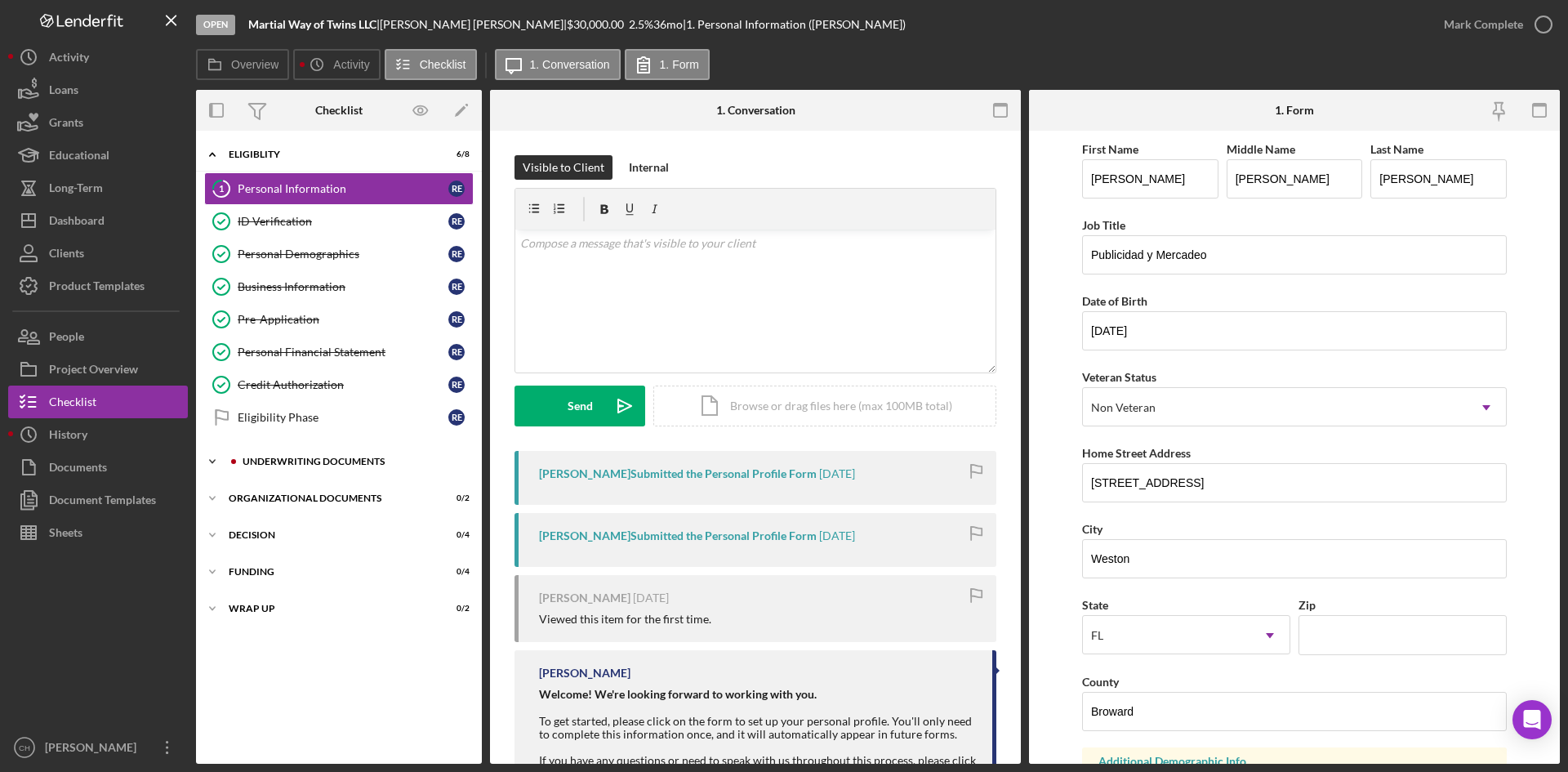
click at [294, 459] on div "Underwriting Documents" at bounding box center [352, 462] width 219 height 10
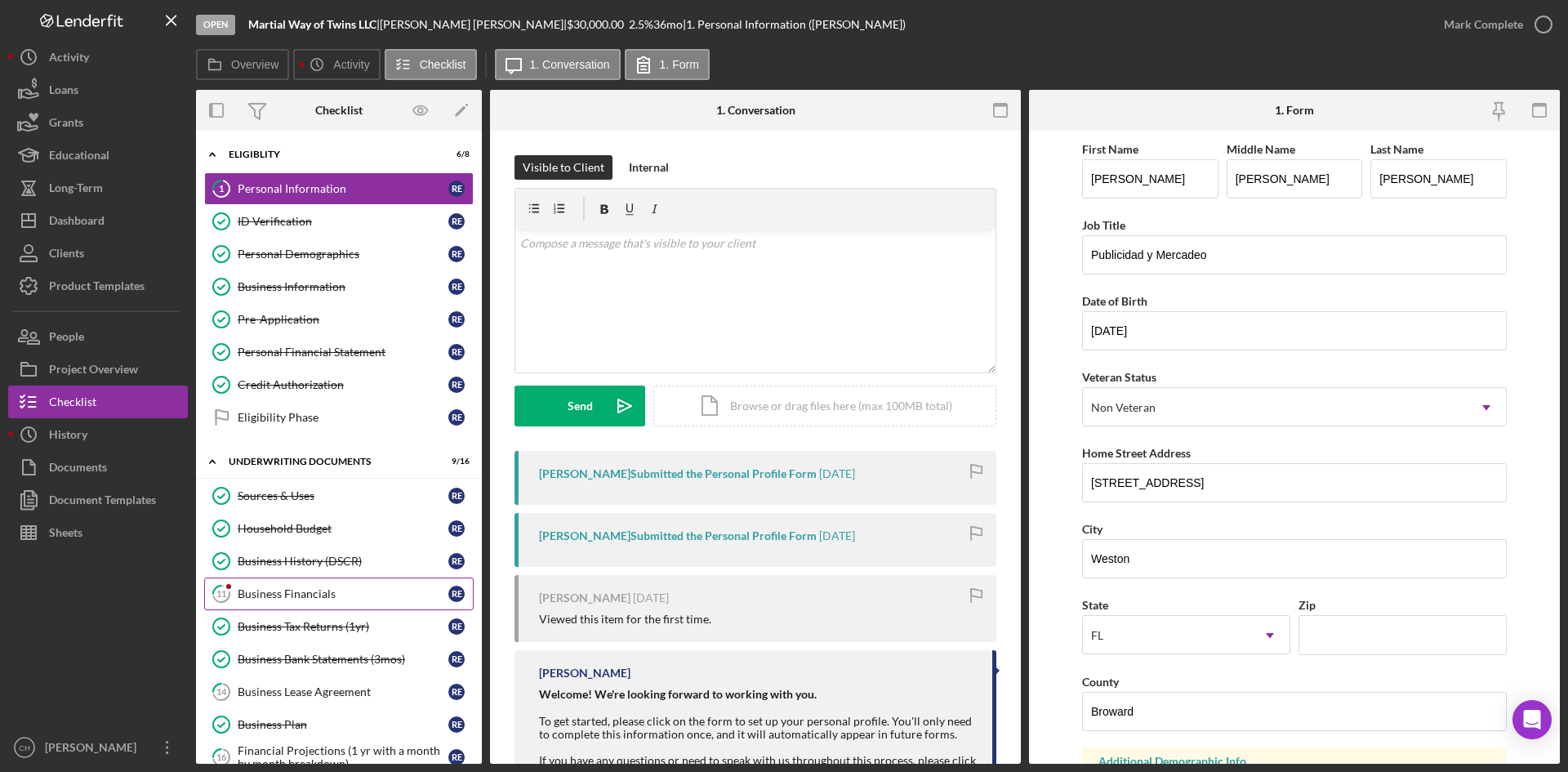
click at [291, 591] on div "Business Financials" at bounding box center [343, 594] width 211 height 13
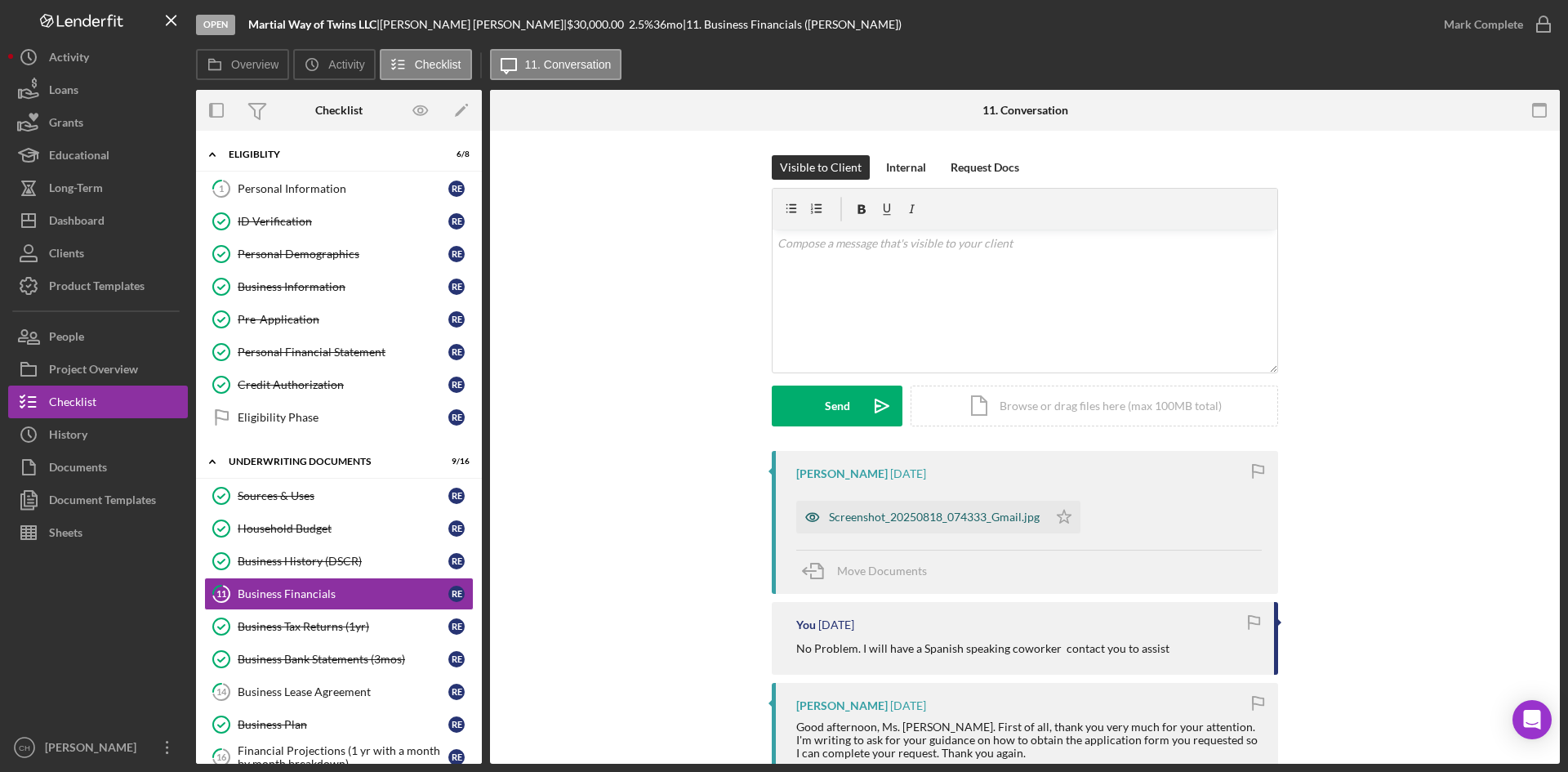
click at [936, 515] on div "Screenshot_20250818_074333_Gmail.jpg" at bounding box center [935, 517] width 211 height 13
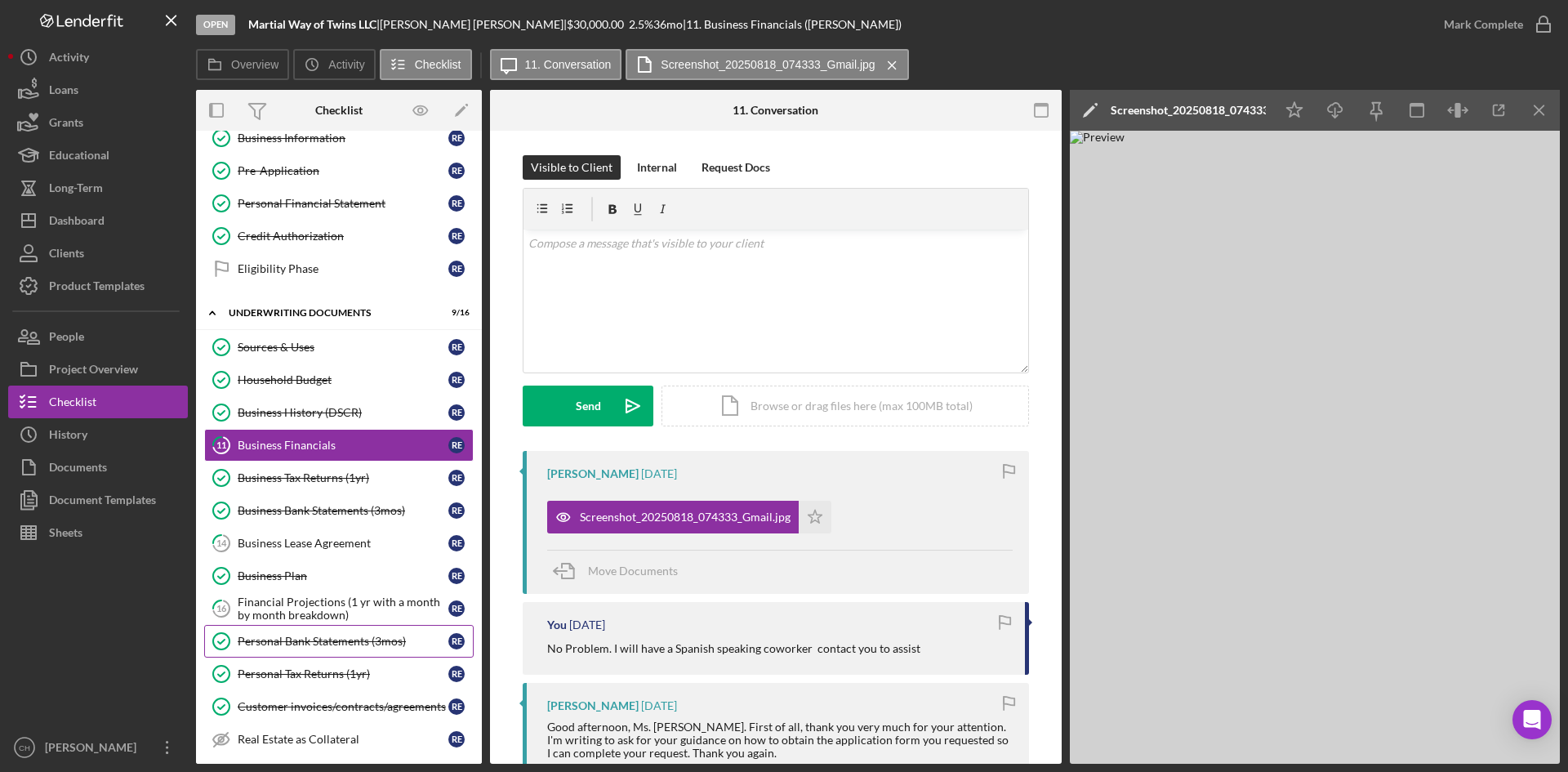
scroll to position [163, 0]
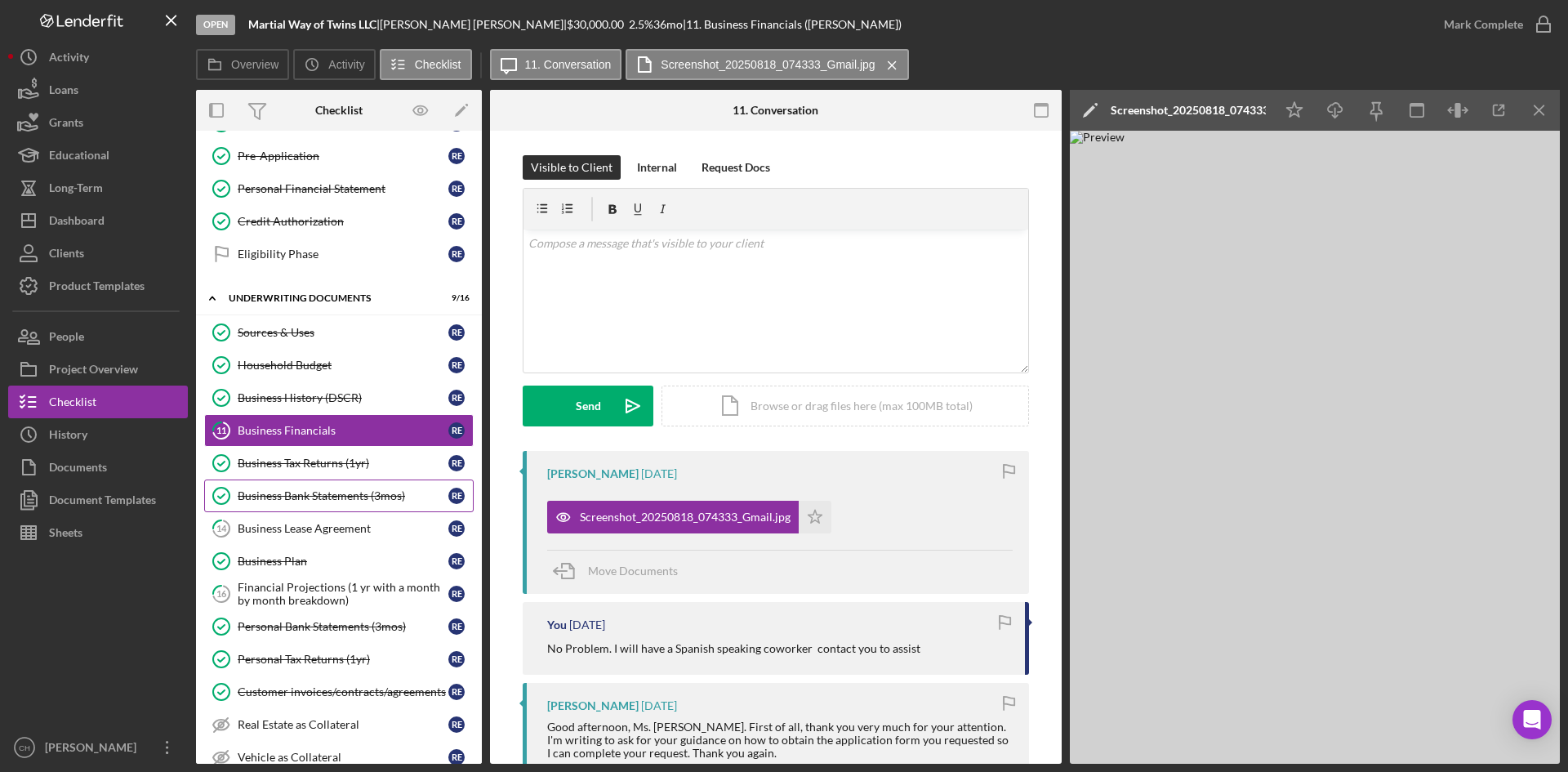
click at [287, 502] on div "Business Bank Statements (3mos)" at bounding box center [343, 496] width 211 height 13
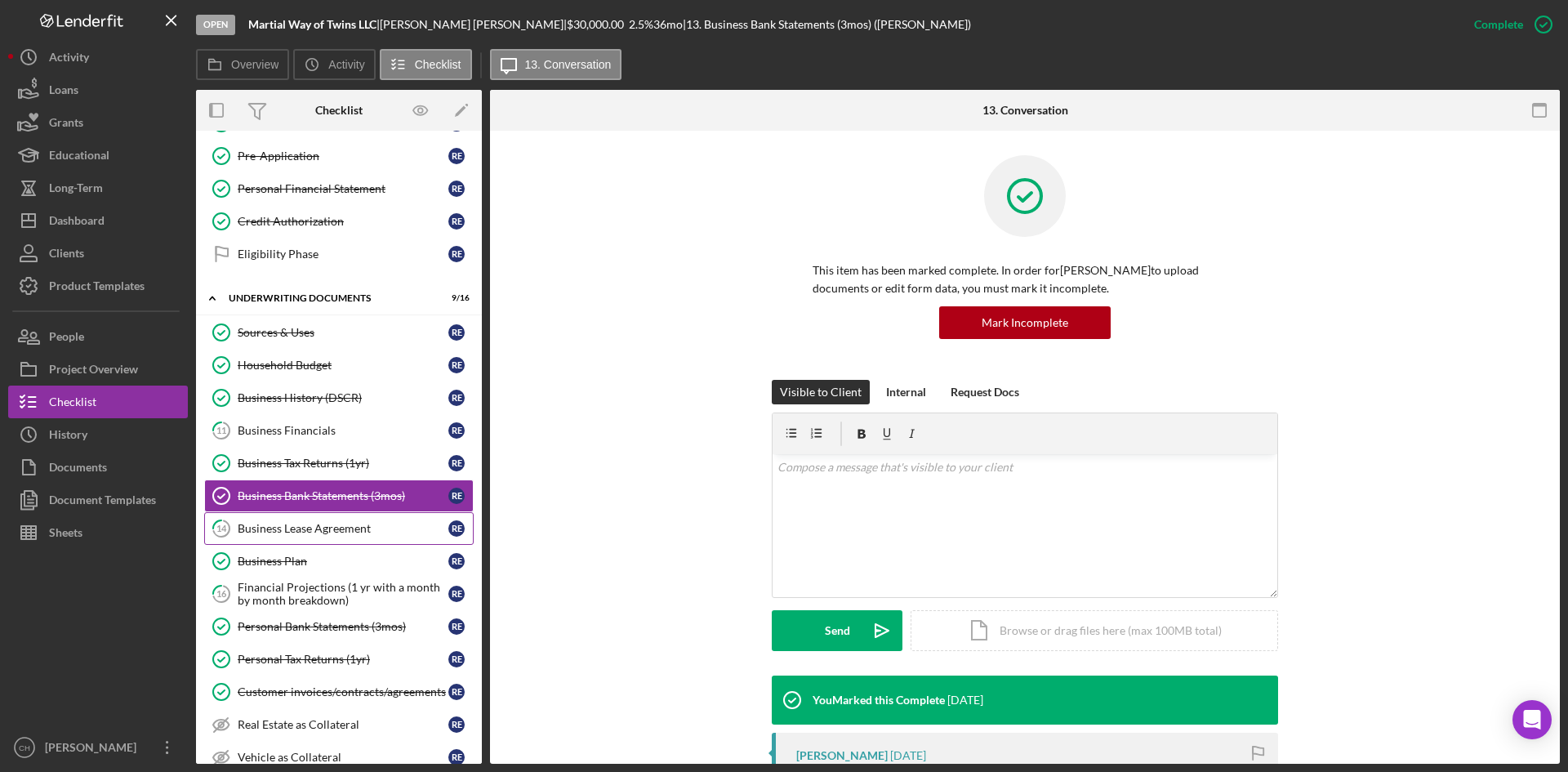
click at [287, 529] on div "Business Lease Agreement" at bounding box center [343, 529] width 211 height 13
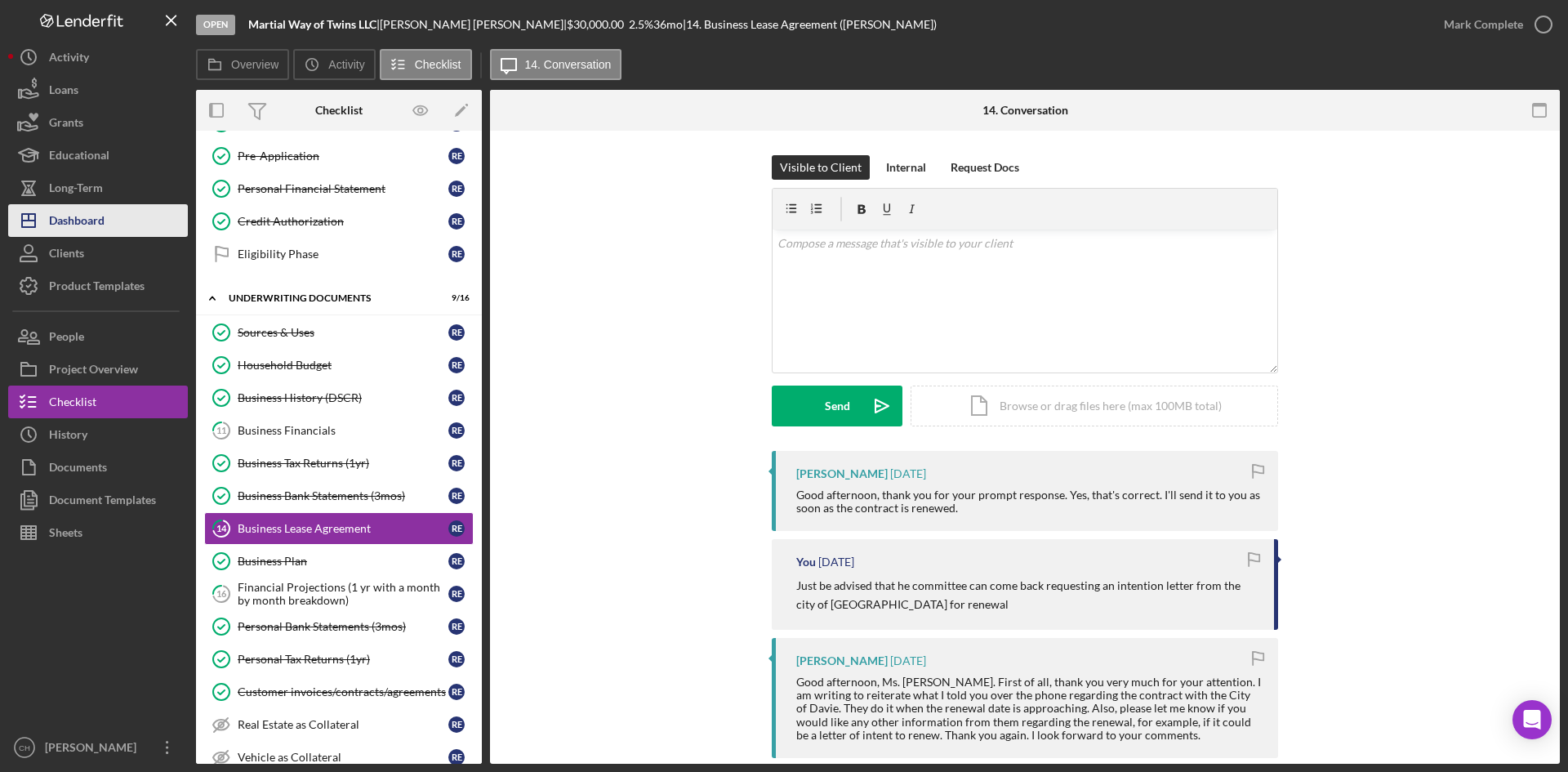
click at [34, 229] on icon "Icon/Dashboard" at bounding box center [29, 221] width 41 height 41
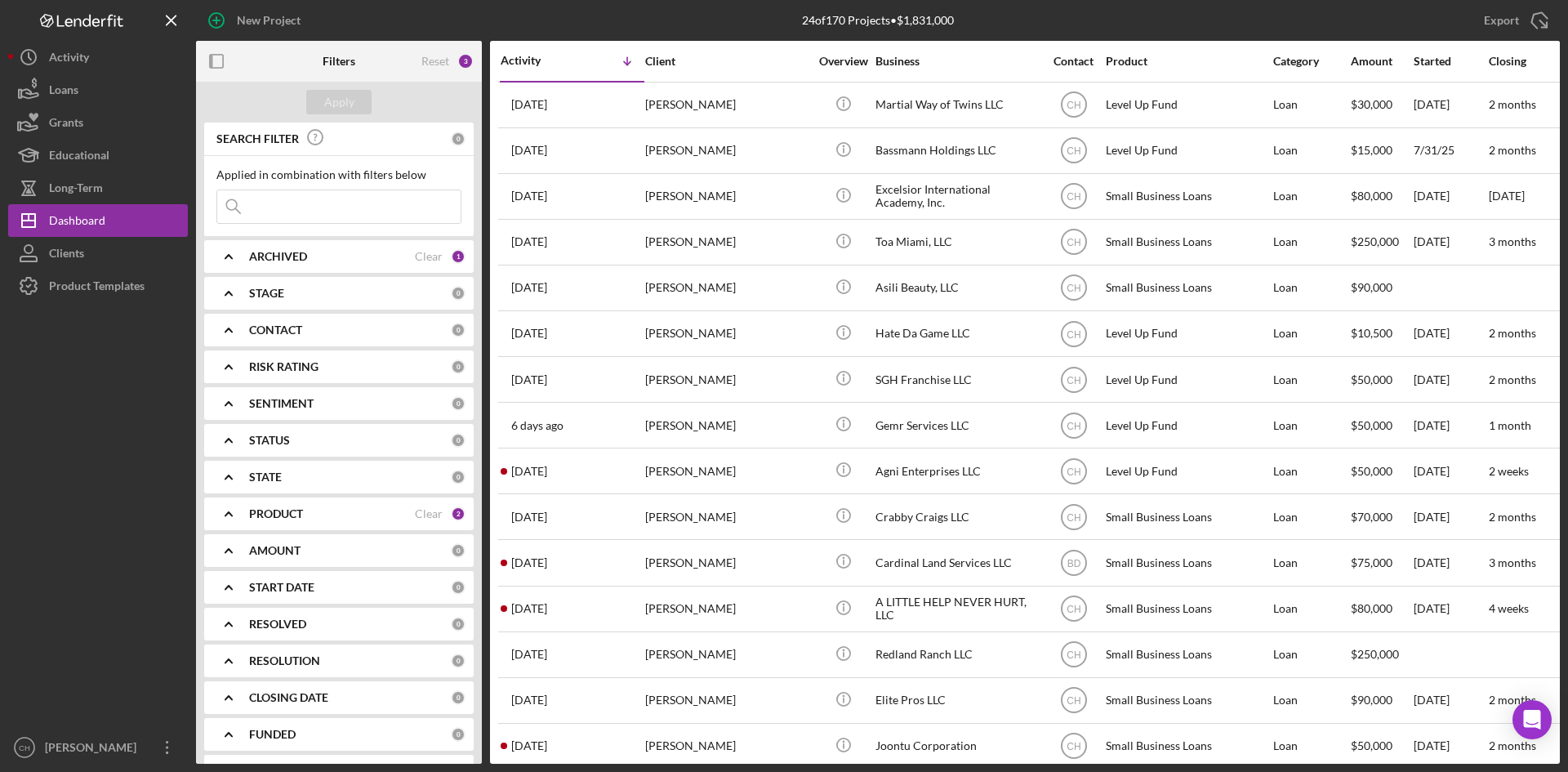
click at [288, 267] on div "ARCHIVED Clear 1" at bounding box center [357, 257] width 217 height 33
click at [314, 266] on div "ARCHIVED Clear 1" at bounding box center [357, 257] width 217 height 33
click at [315, 507] on div "PRODUCT" at bounding box center [332, 514] width 166 height 13
click at [230, 604] on input "CCCDC Loan Servicing" at bounding box center [226, 607] width 16 height 16
checkbox input "true"
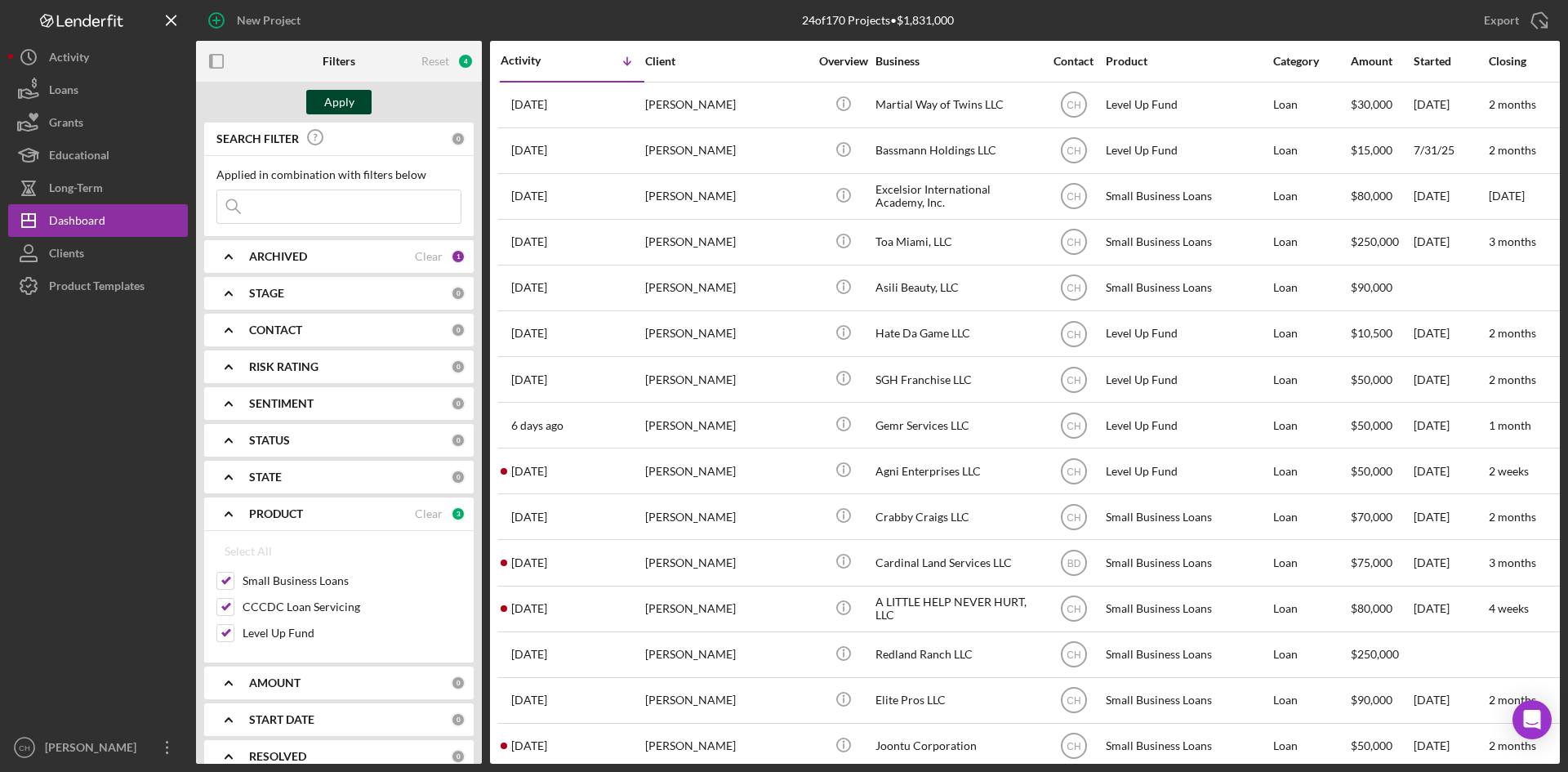
click at [342, 93] on div "Apply" at bounding box center [339, 102] width 30 height 25
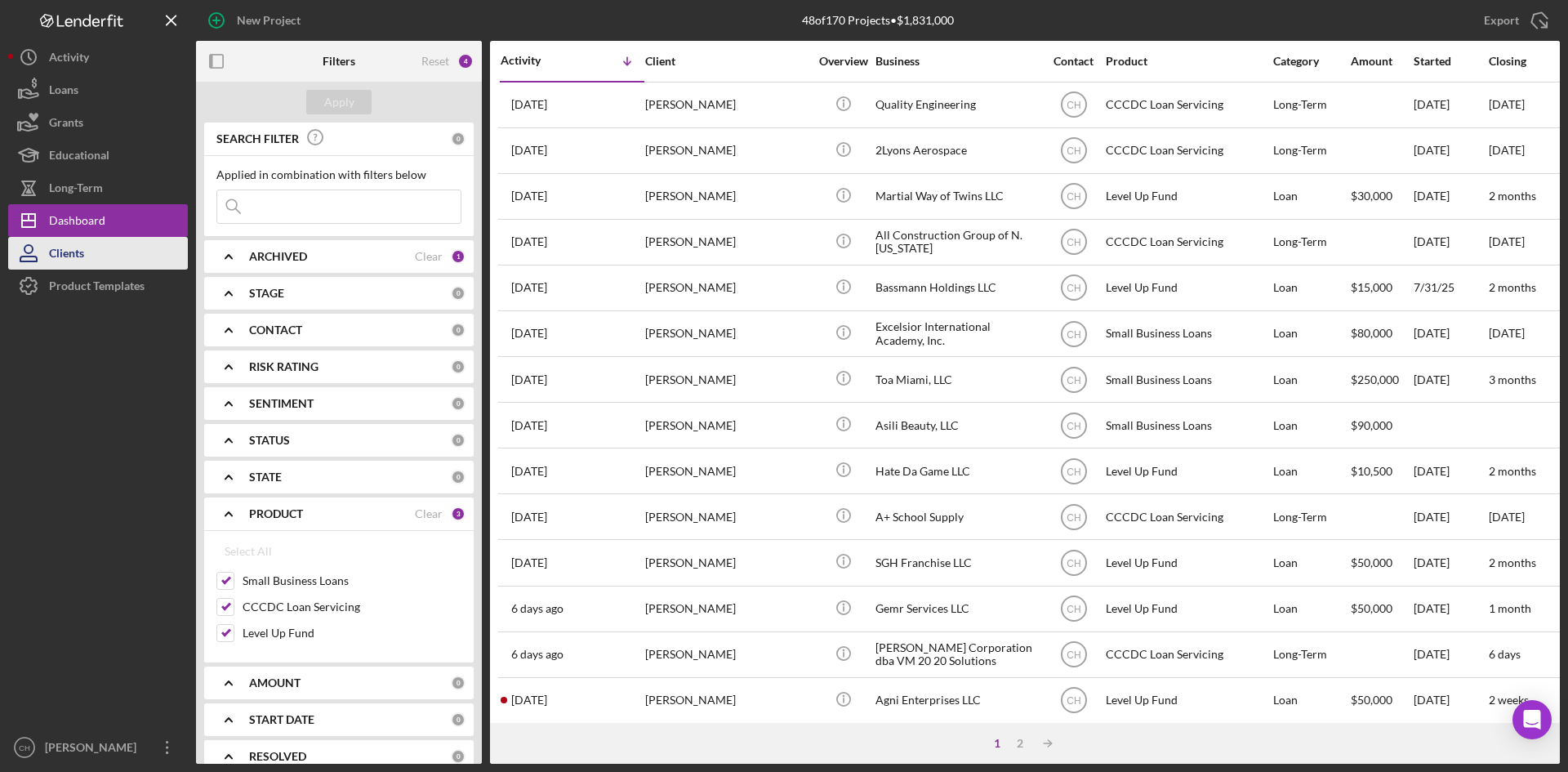
click at [88, 252] on button "Clients" at bounding box center [98, 253] width 180 height 33
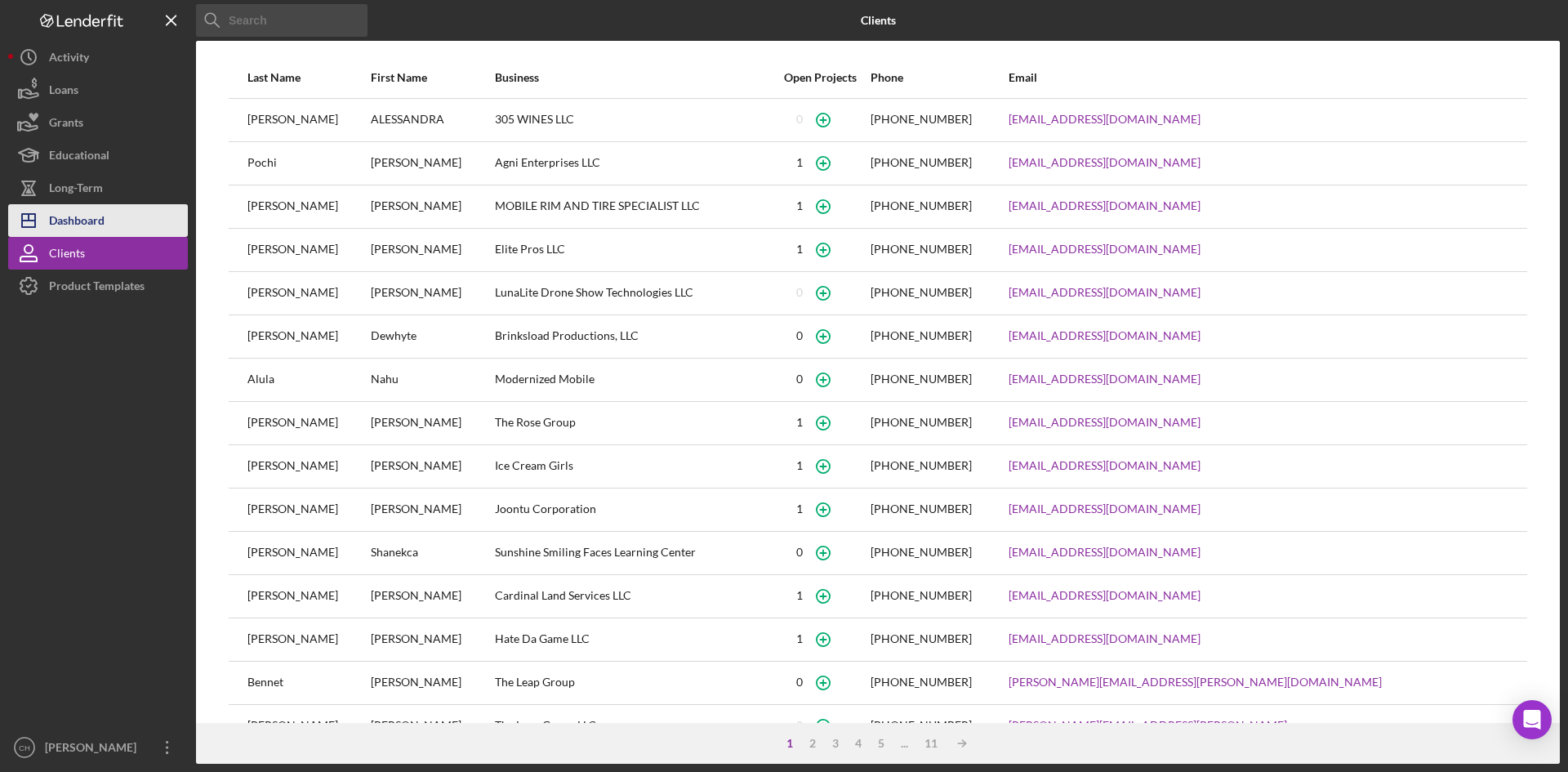
click at [98, 221] on div "Dashboard" at bounding box center [77, 222] width 56 height 37
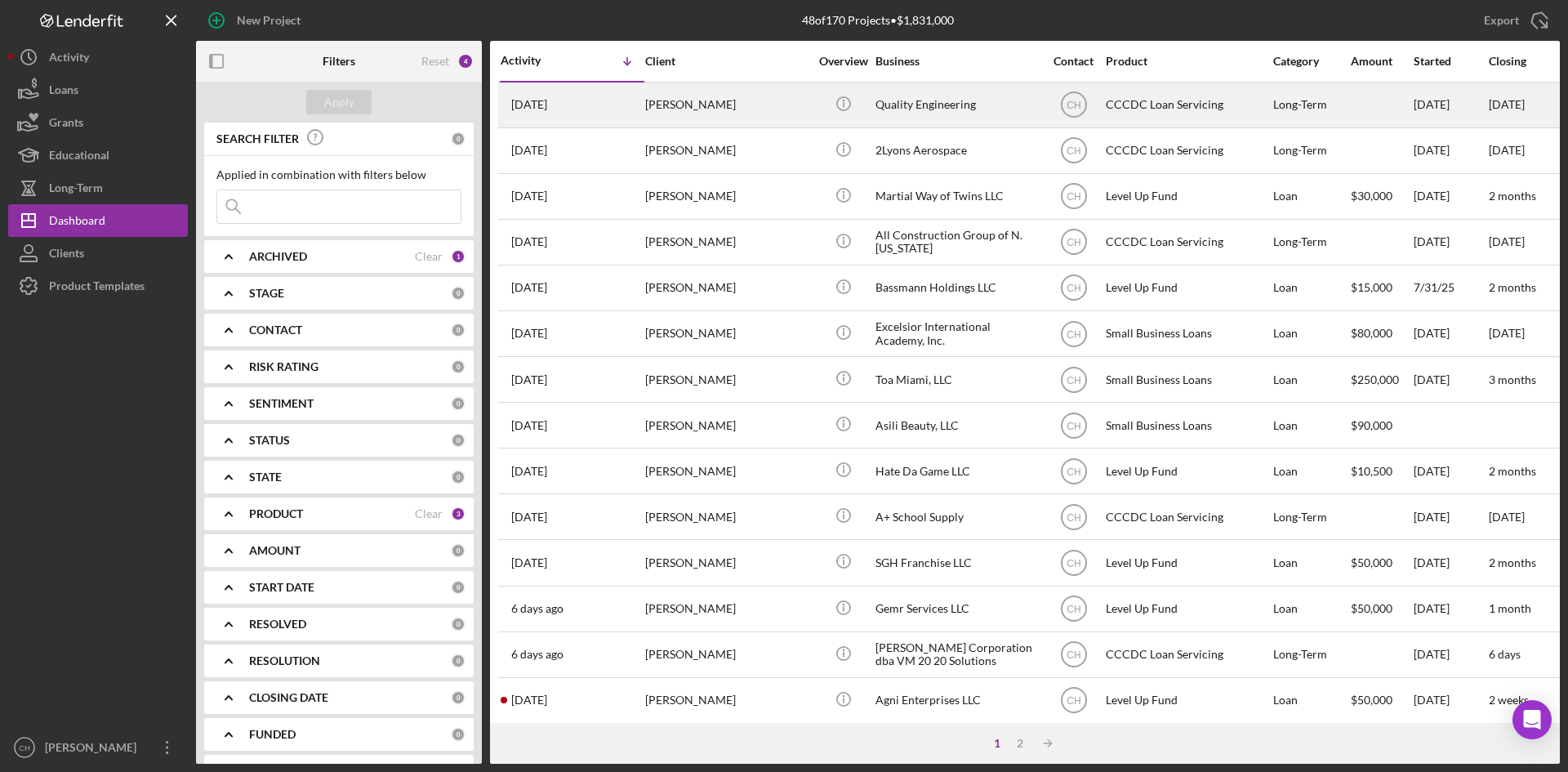
click at [594, 111] on div "[DATE] [PERSON_NAME]" at bounding box center [572, 105] width 143 height 43
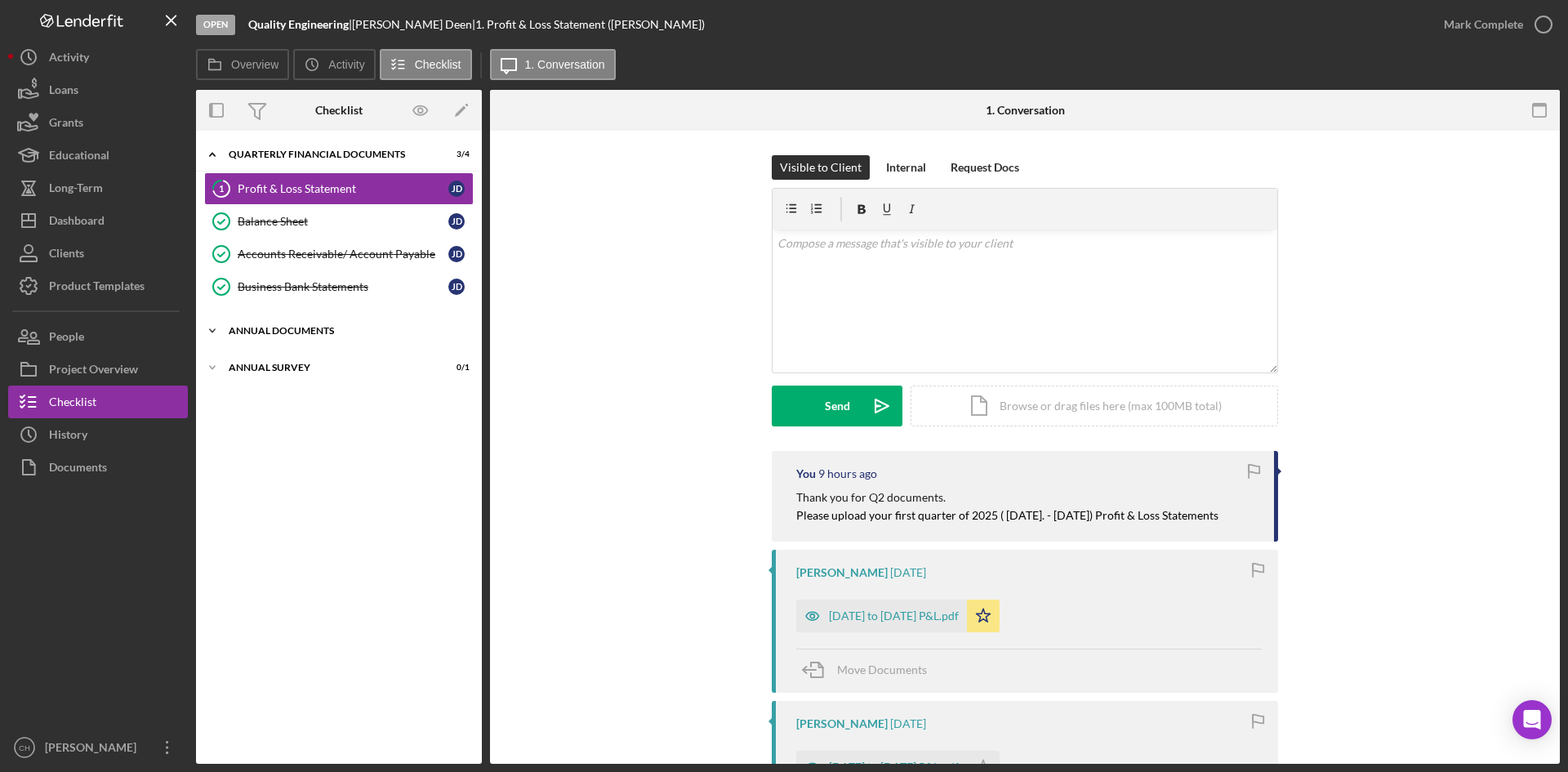
click at [298, 341] on div "Icon/Expander Annual Documents 3 / 3" at bounding box center [339, 331] width 286 height 33
click at [301, 211] on link "Balance Sheet Balance Sheet [PERSON_NAME]" at bounding box center [339, 221] width 270 height 33
